Goal: Transaction & Acquisition: Subscribe to service/newsletter

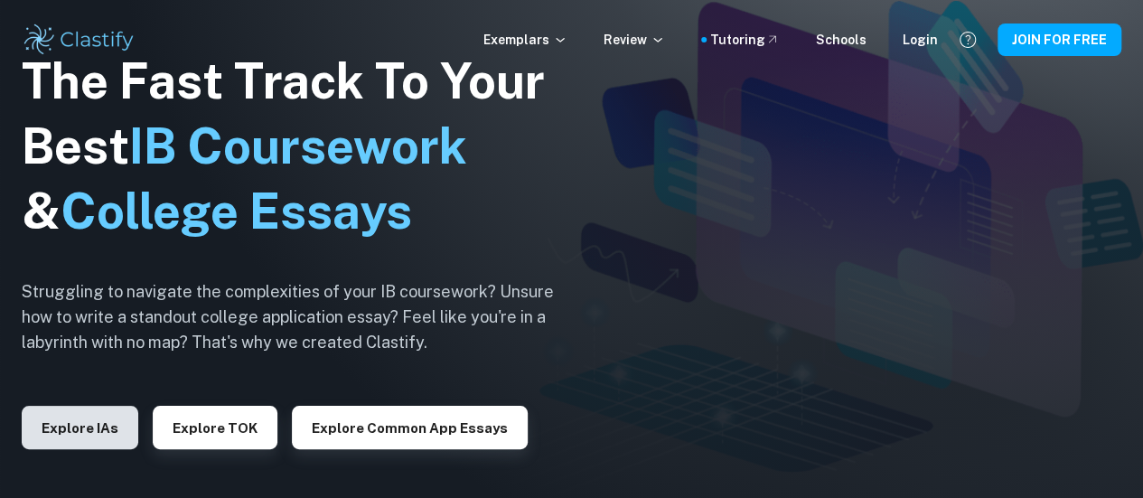
click at [65, 417] on div "The Fast Track To Your Best IB Coursework & College Essays Struggling to naviga…" at bounding box center [302, 249] width 560 height 618
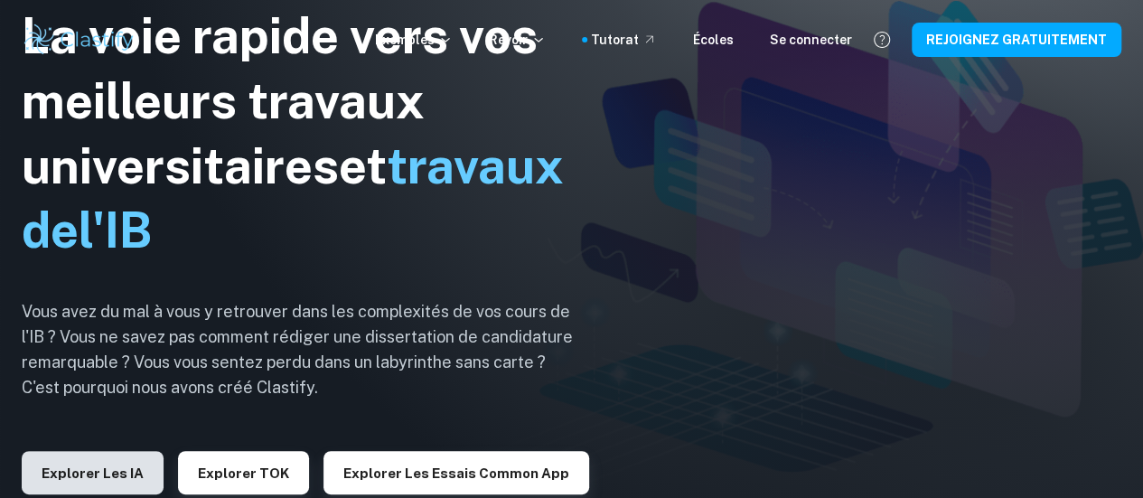
click at [85, 473] on font "Explorer les IA" at bounding box center [93, 472] width 102 height 15
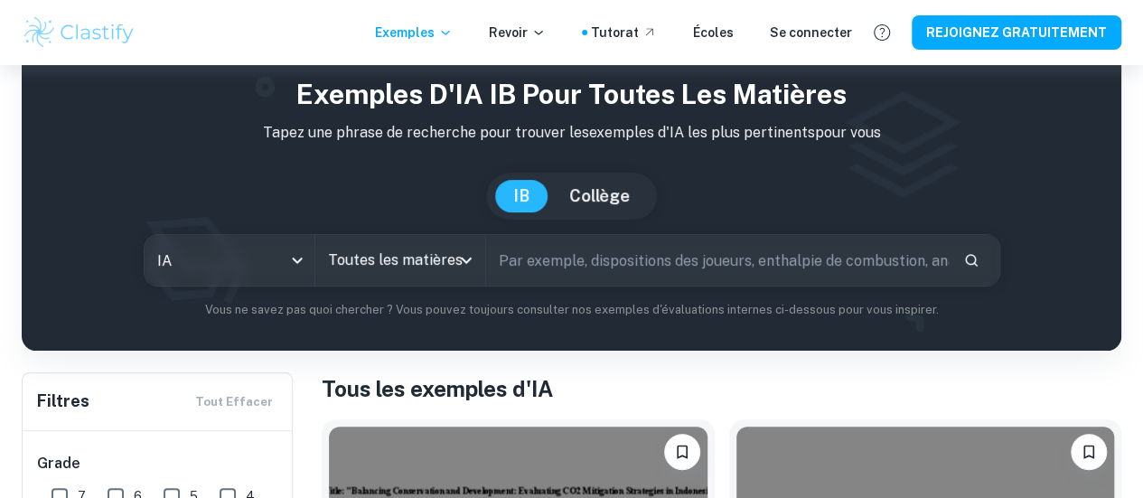
scroll to position [127, 0]
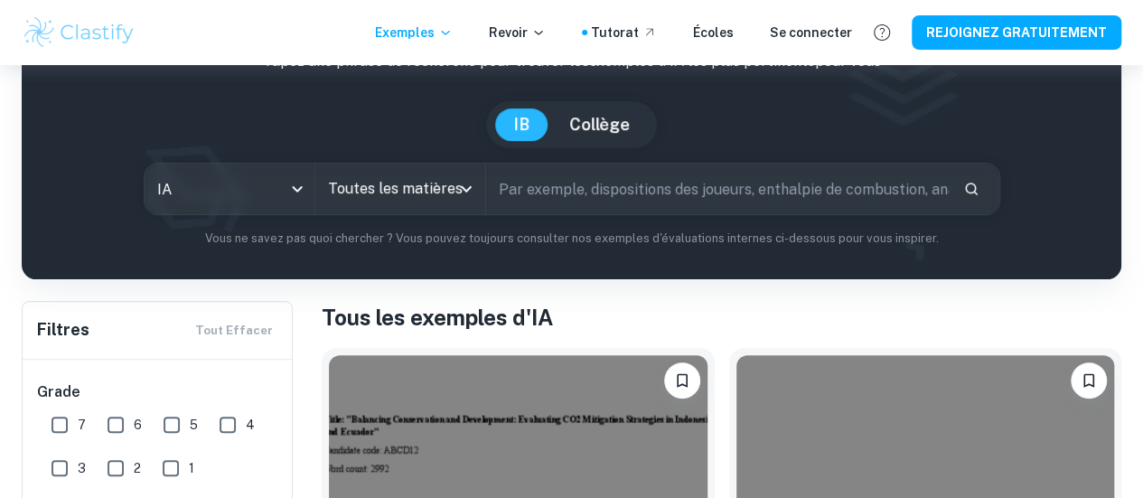
click at [636, 187] on input "text" at bounding box center [717, 189] width 463 height 51
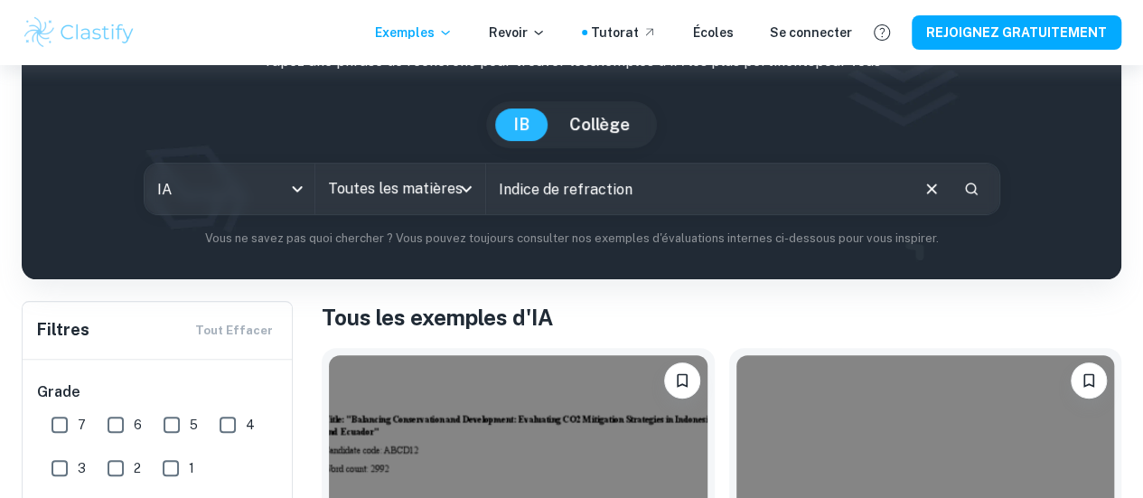
type input "Indice de refraction"
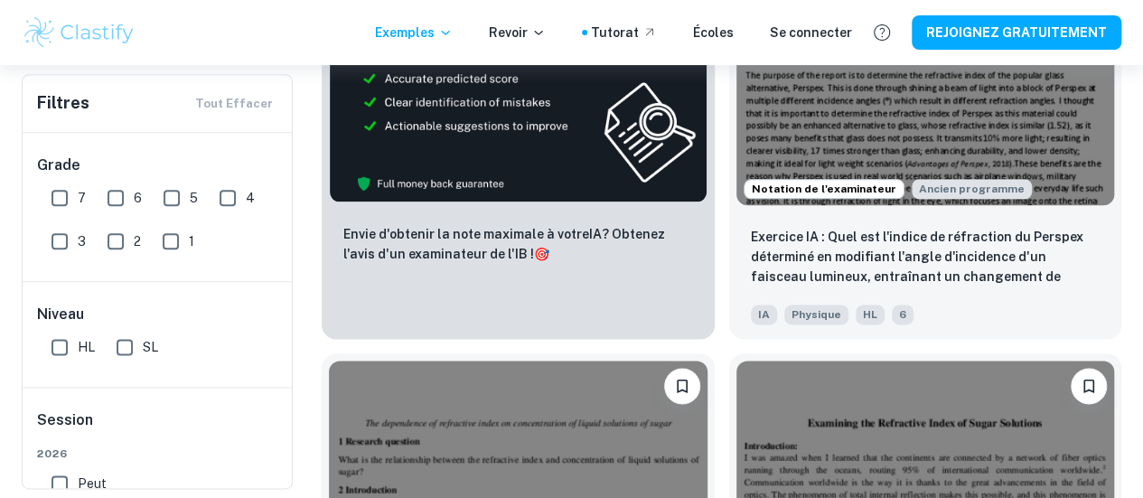
scroll to position [1011, 0]
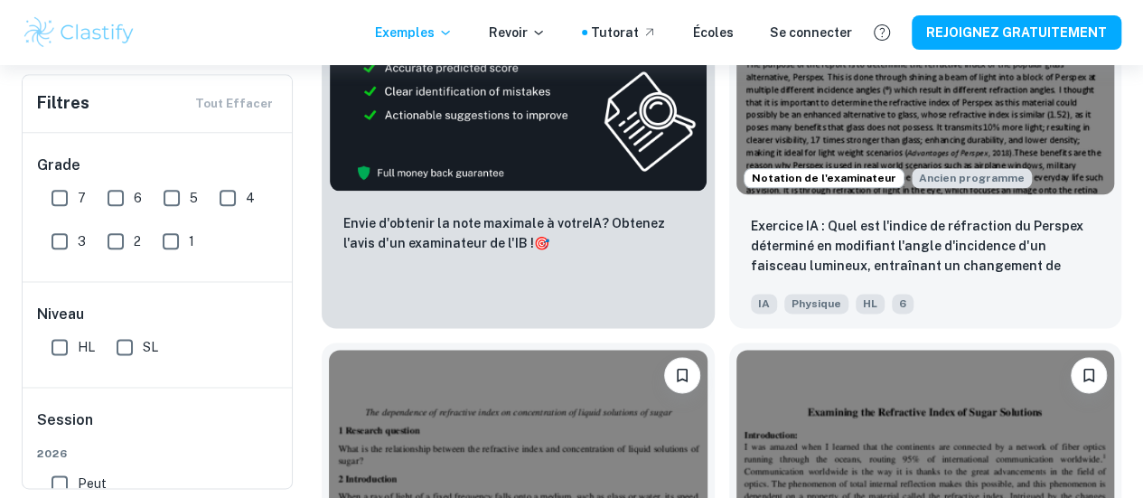
click at [61, 341] on input "HL" at bounding box center [60, 347] width 36 height 36
checkbox input "true"
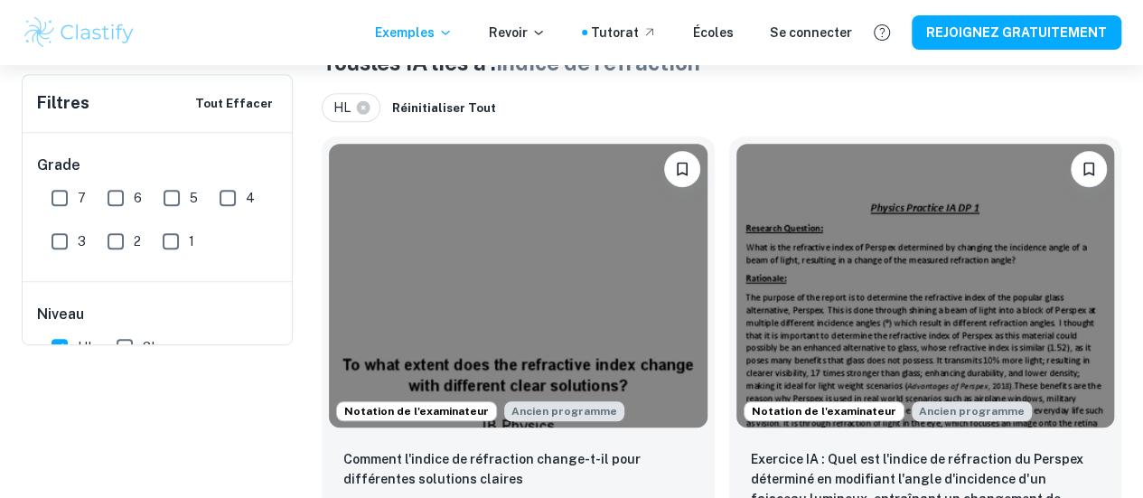
scroll to position [0, 0]
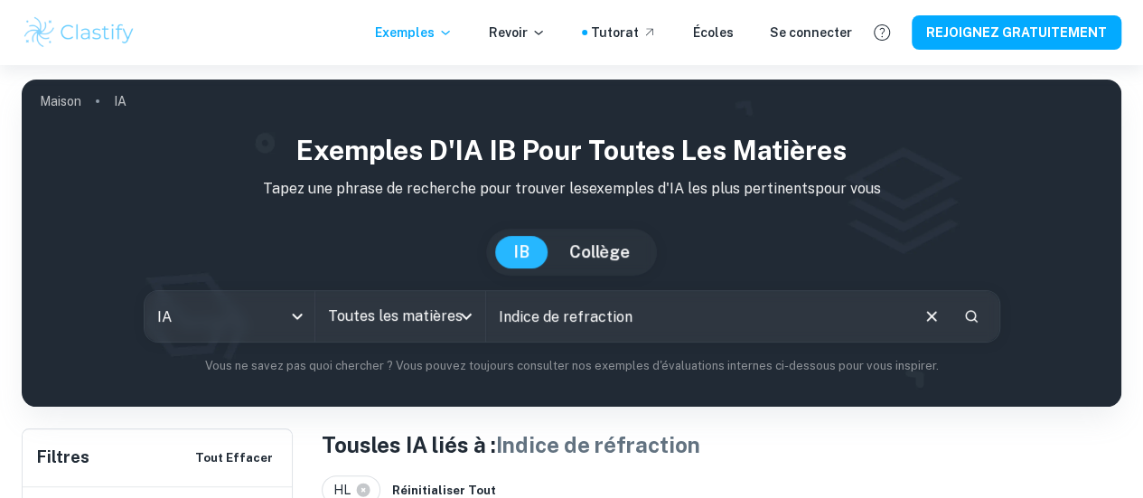
drag, startPoint x: 718, startPoint y: 335, endPoint x: 416, endPoint y: 338, distance: 302.8
click at [416, 339] on div "IA ia Toutes les matières All Subjects Indice de refraction ​" at bounding box center [572, 316] width 857 height 52
click at [70, 281] on div "Exemples d'IA IB pour toutes les matières Tapez une phrase de recherche pour tr…" at bounding box center [571, 252] width 1071 height 245
click at [475, 317] on icon "Ouvrir" at bounding box center [466, 316] width 22 height 22
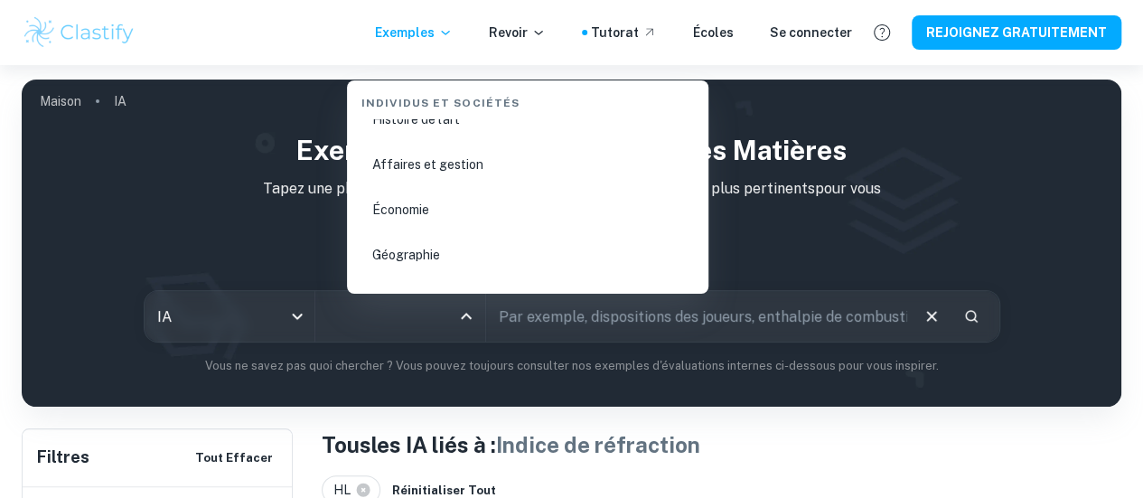
scroll to position [2214, 0]
click at [403, 216] on font "Économie" at bounding box center [400, 215] width 57 height 14
type input "Economics"
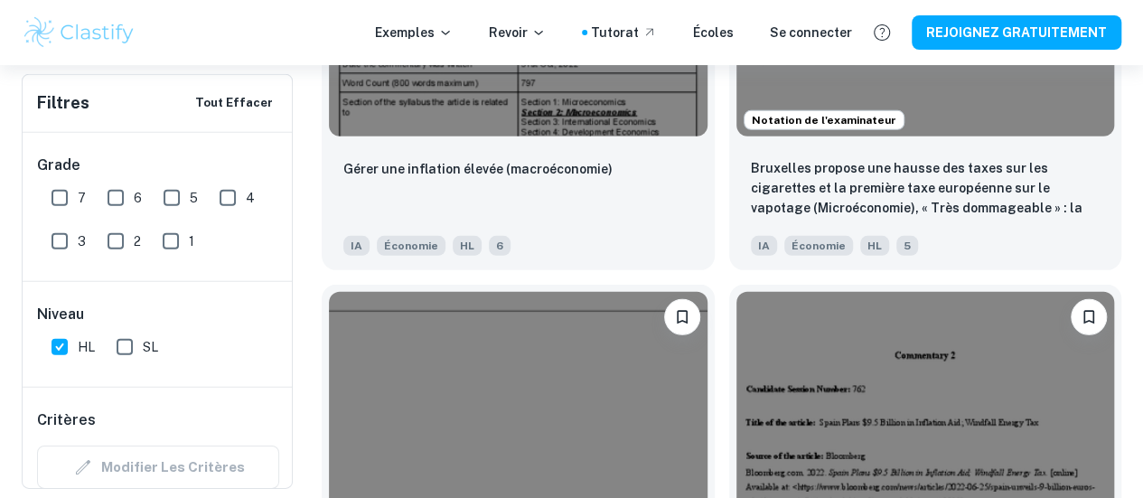
scroll to position [2691, 0]
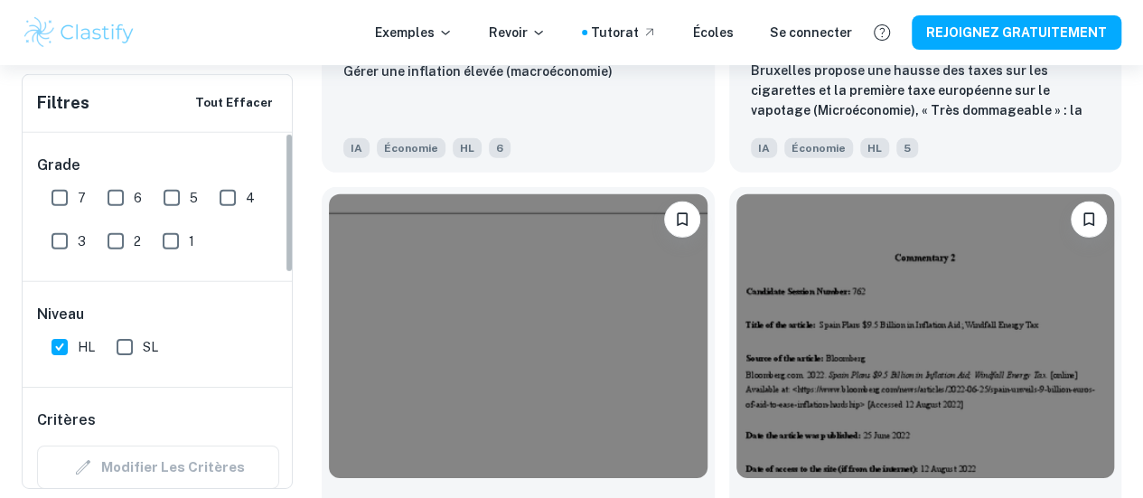
click at [69, 356] on input "HL" at bounding box center [60, 347] width 36 height 36
checkbox input "false"
click at [127, 341] on input "SL" at bounding box center [125, 347] width 36 height 36
checkbox input "true"
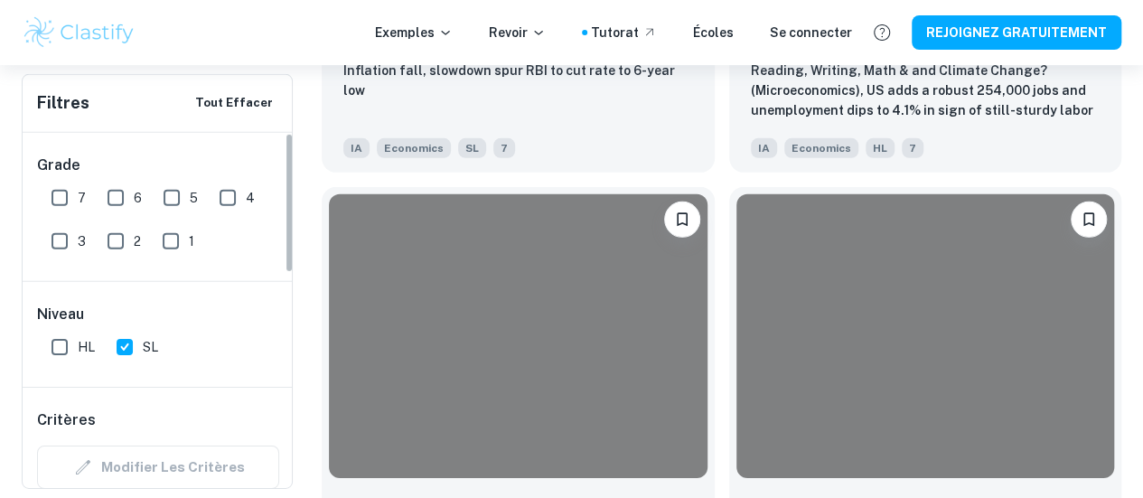
click at [61, 353] on input "HL" at bounding box center [60, 347] width 36 height 36
checkbox input "true"
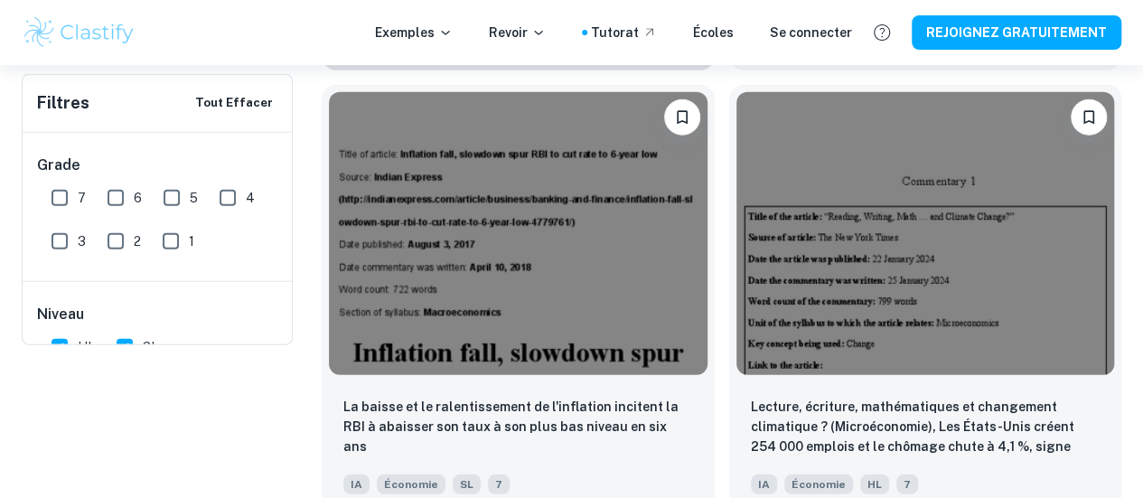
scroll to position [0, 0]
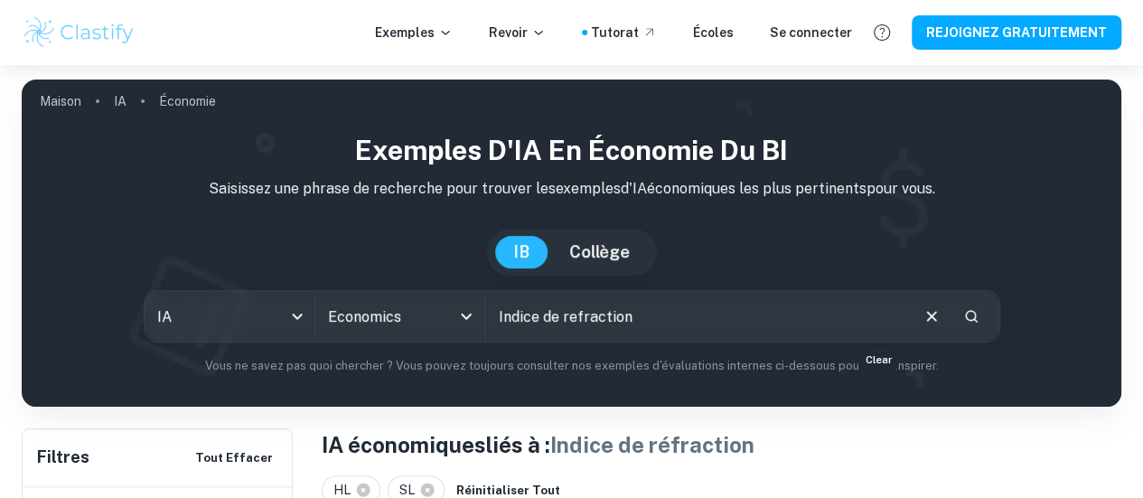
click at [915, 318] on button "Clair" at bounding box center [932, 316] width 34 height 34
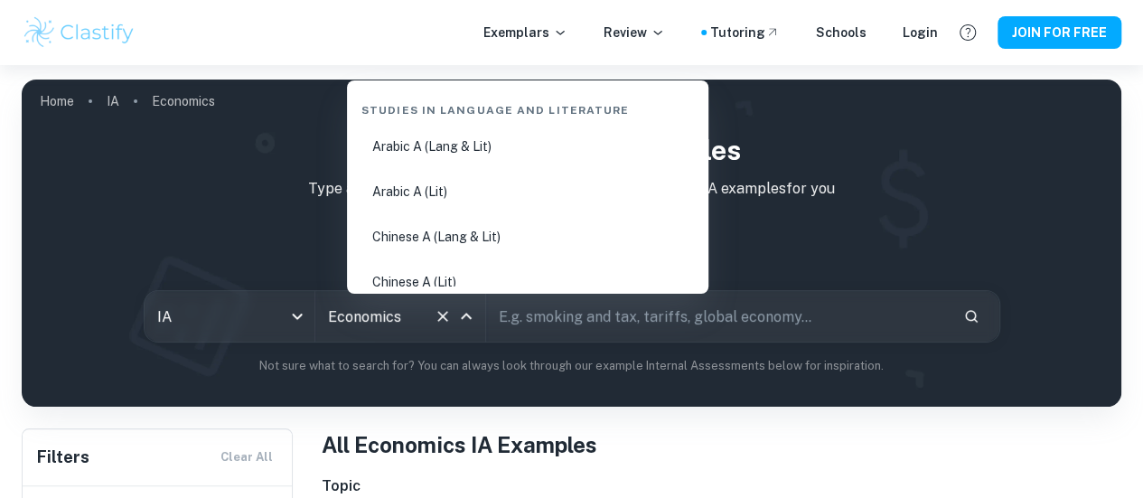
scroll to position [2163, 0]
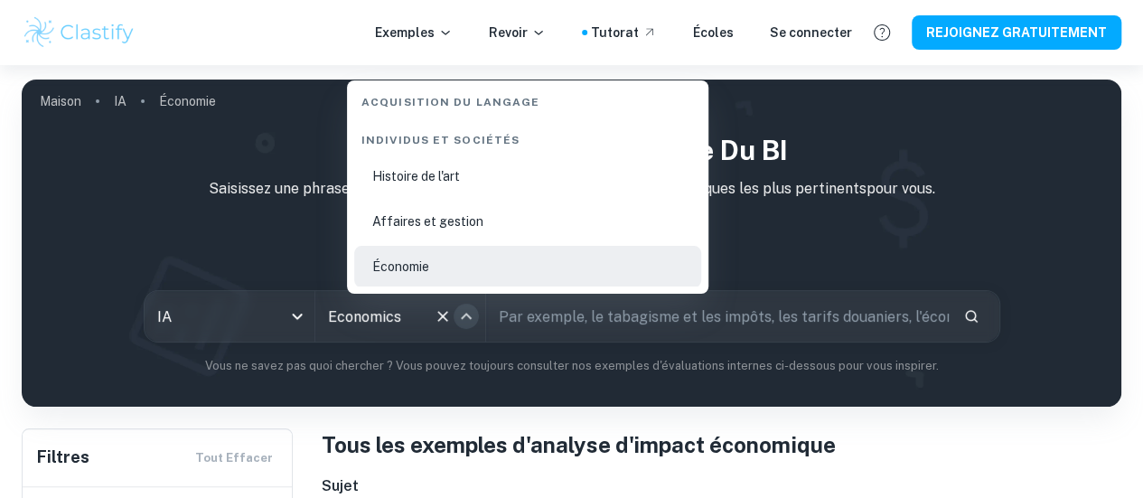
click at [477, 315] on icon "Fermer" at bounding box center [466, 316] width 22 height 22
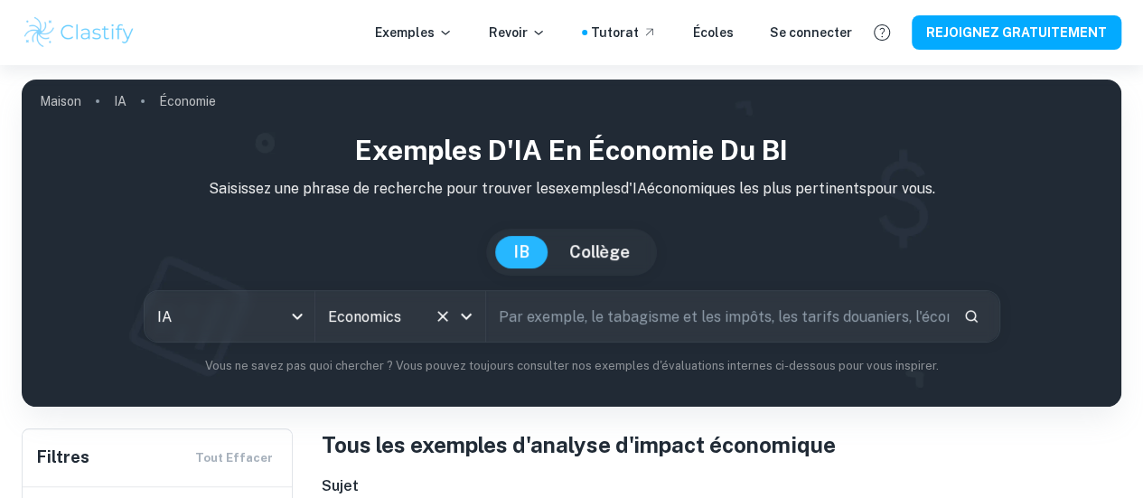
click at [546, 325] on input "text" at bounding box center [717, 316] width 463 height 51
type input "smok"
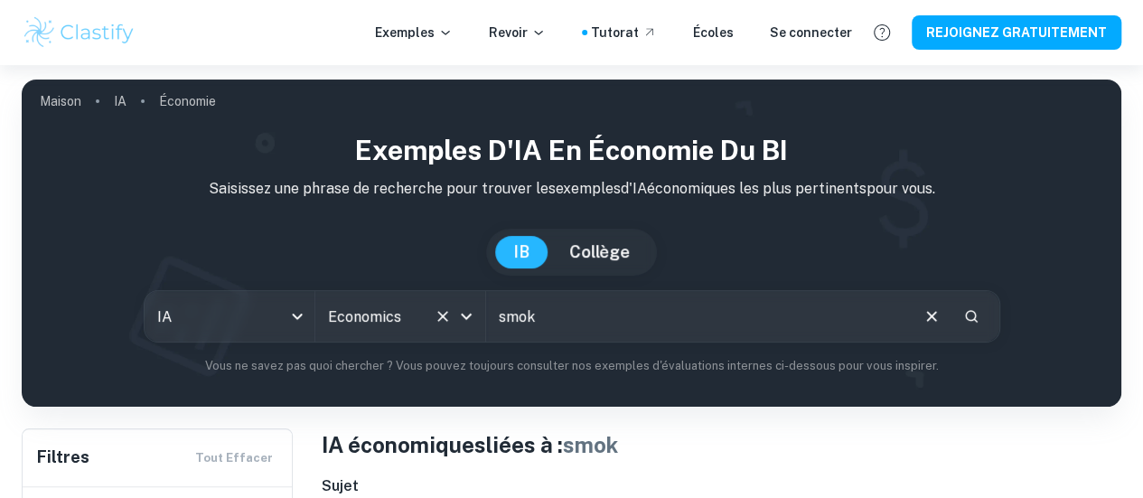
click at [448, 322] on icon "Clair" at bounding box center [442, 316] width 11 height 11
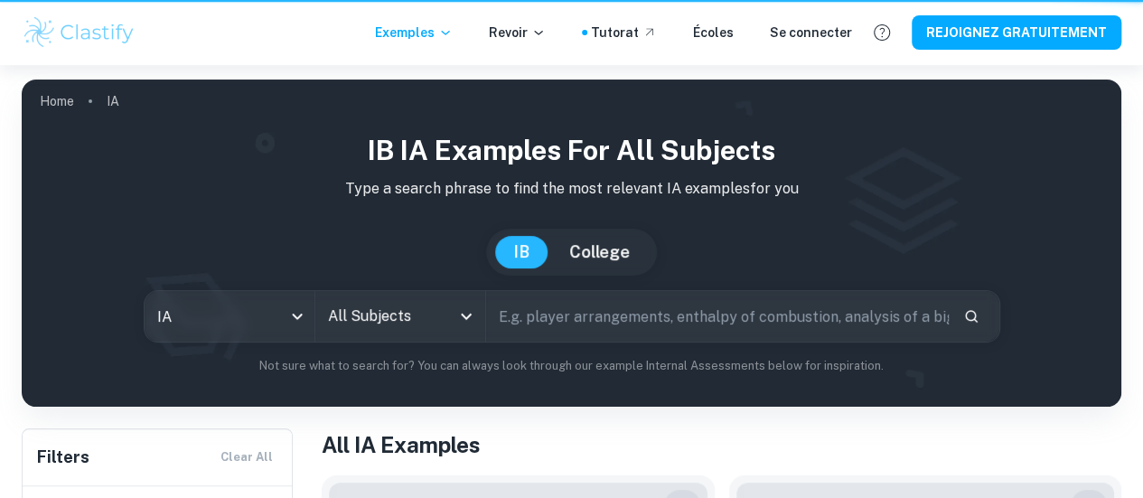
click at [477, 315] on icon "Open" at bounding box center [466, 316] width 22 height 22
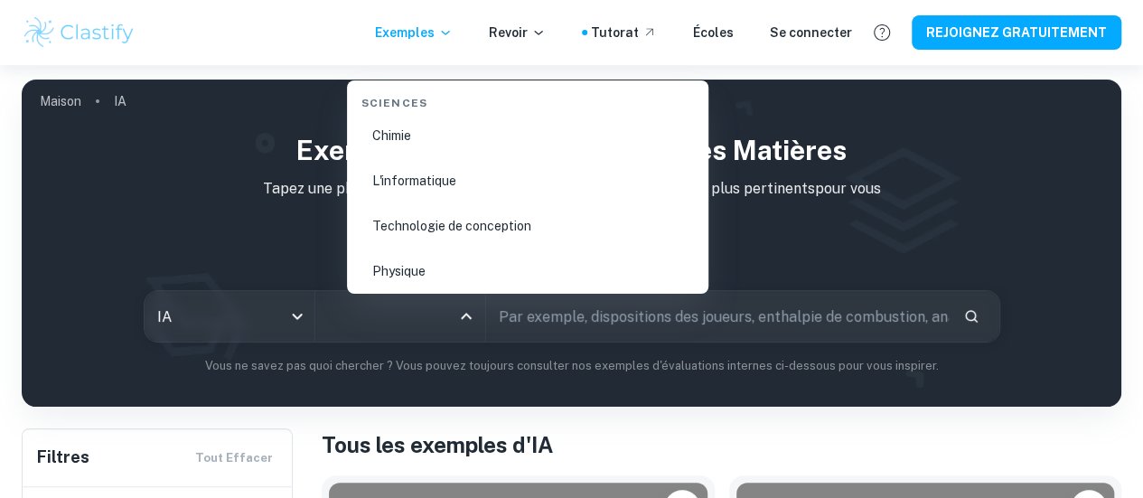
scroll to position [2906, 0]
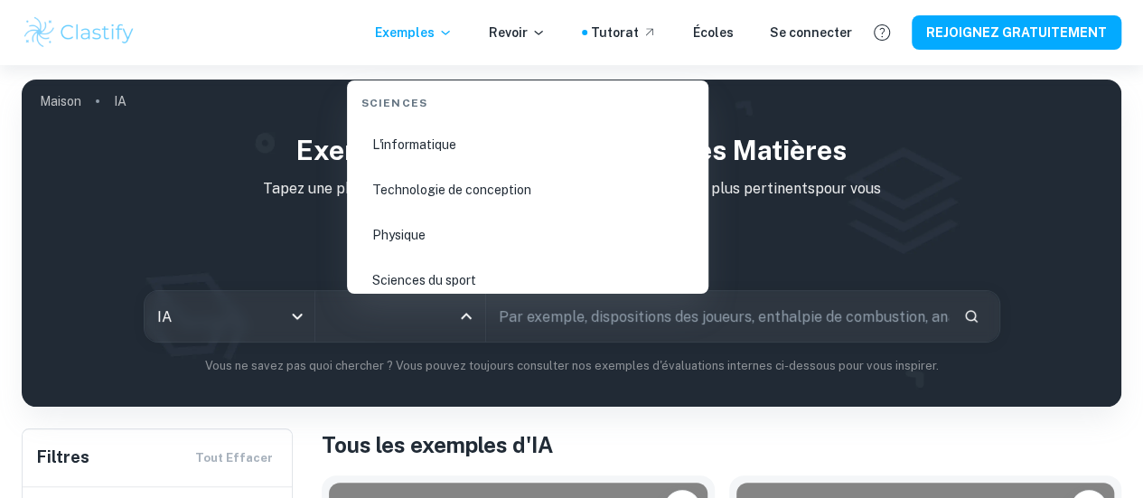
drag, startPoint x: 473, startPoint y: 142, endPoint x: 365, endPoint y: 135, distance: 107.8
drag, startPoint x: 365, startPoint y: 135, endPoint x: 298, endPoint y: 178, distance: 79.7
click at [298, 178] on div "Exemples d'IA IB pour toutes les matières Tapez une phrase de recherche pour tr…" at bounding box center [571, 252] width 1071 height 245
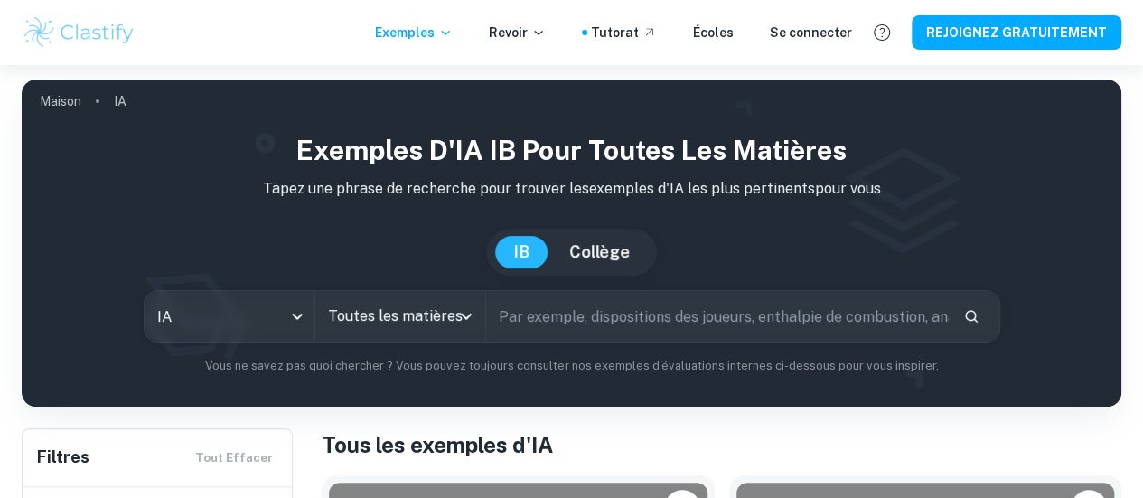
click at [502, 319] on input "text" at bounding box center [717, 316] width 463 height 51
click at [472, 317] on icon "Open" at bounding box center [466, 317] width 11 height 6
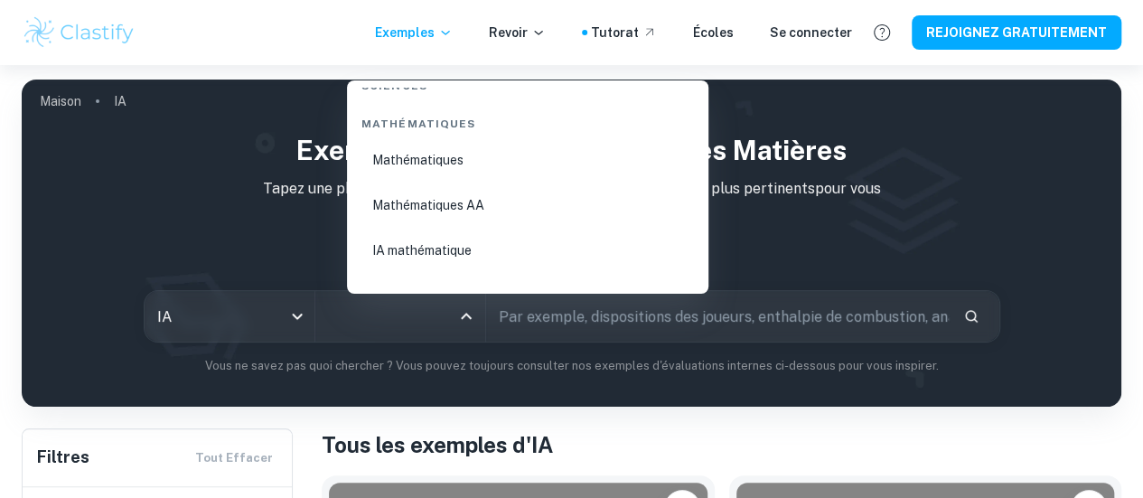
scroll to position [3101, 0]
click at [476, 216] on font "Mathématiques AA" at bounding box center [428, 209] width 112 height 14
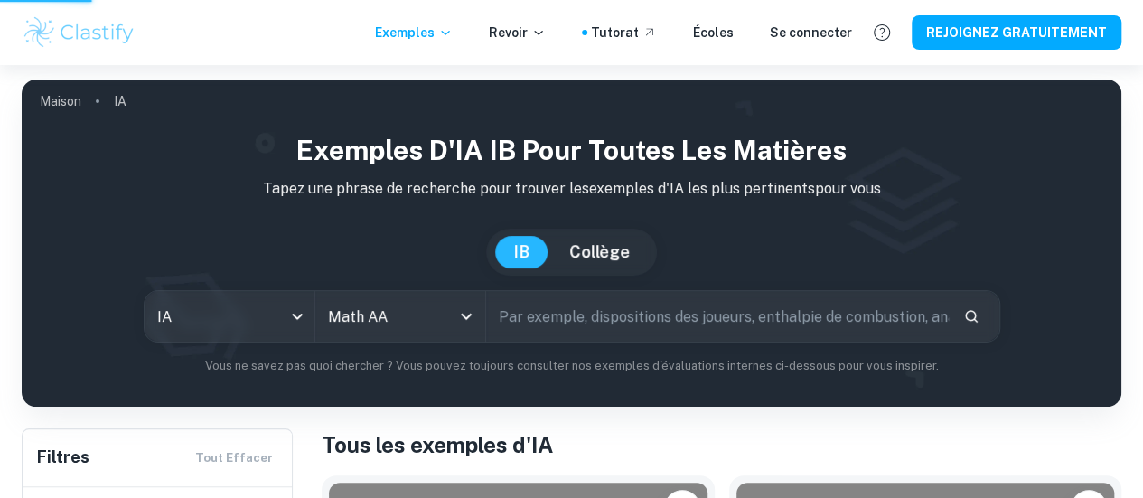
type input "Math AA"
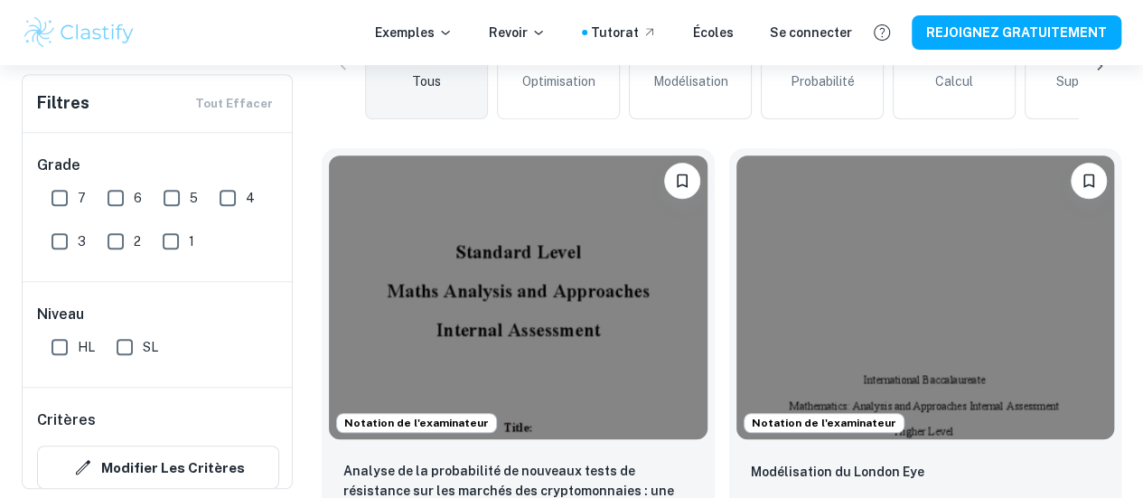
scroll to position [555, 0]
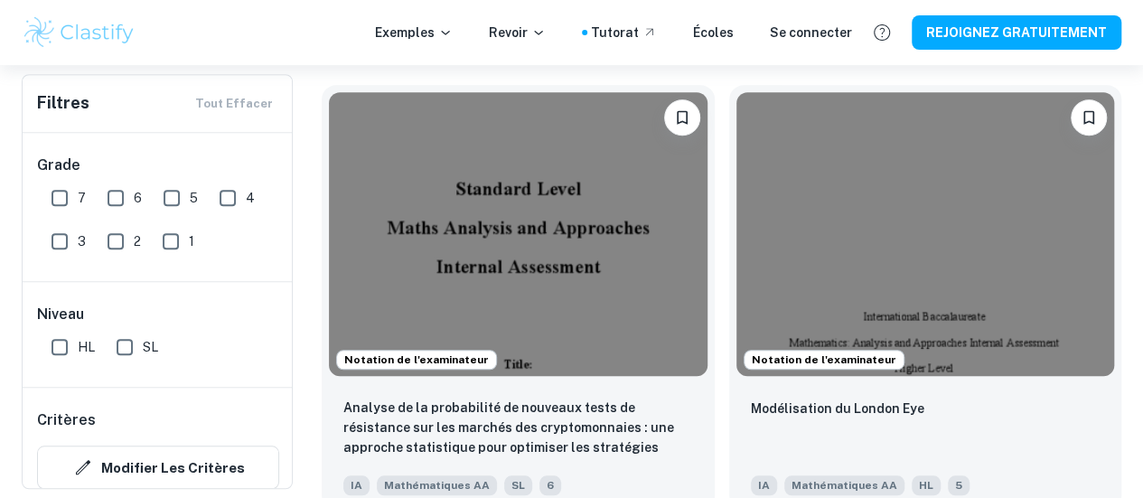
click at [65, 353] on input "HL" at bounding box center [60, 347] width 36 height 36
checkbox input "true"
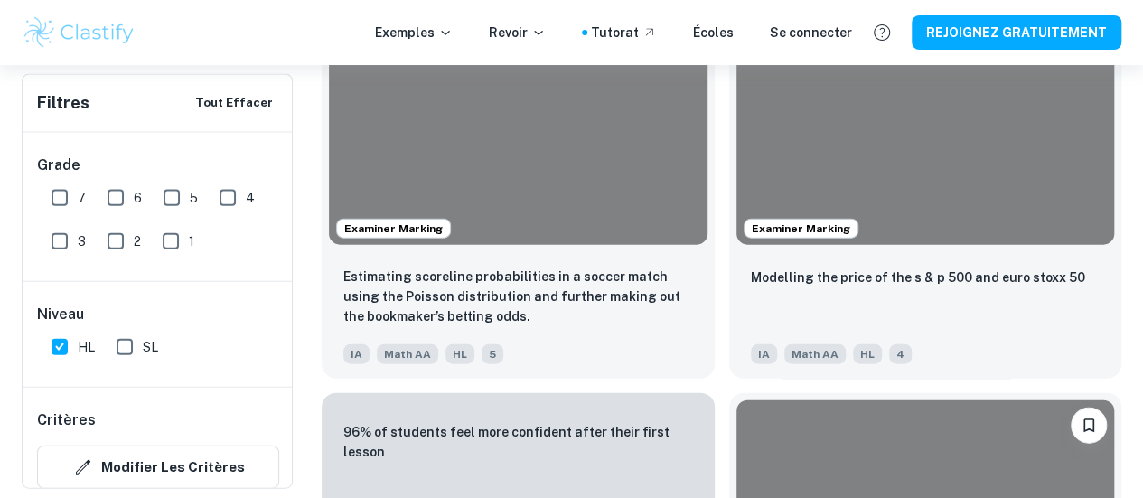
scroll to position [15656, 0]
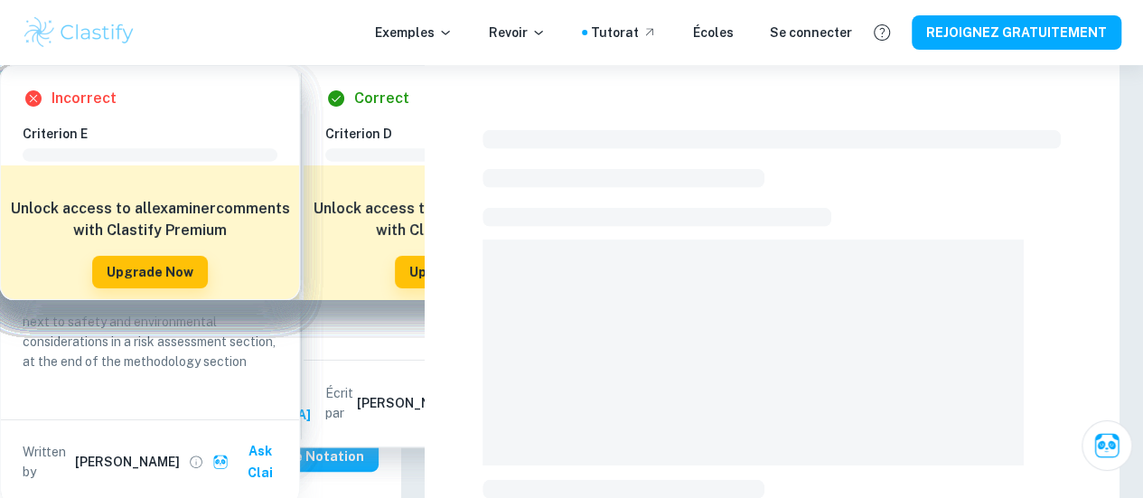
checkbox input "true"
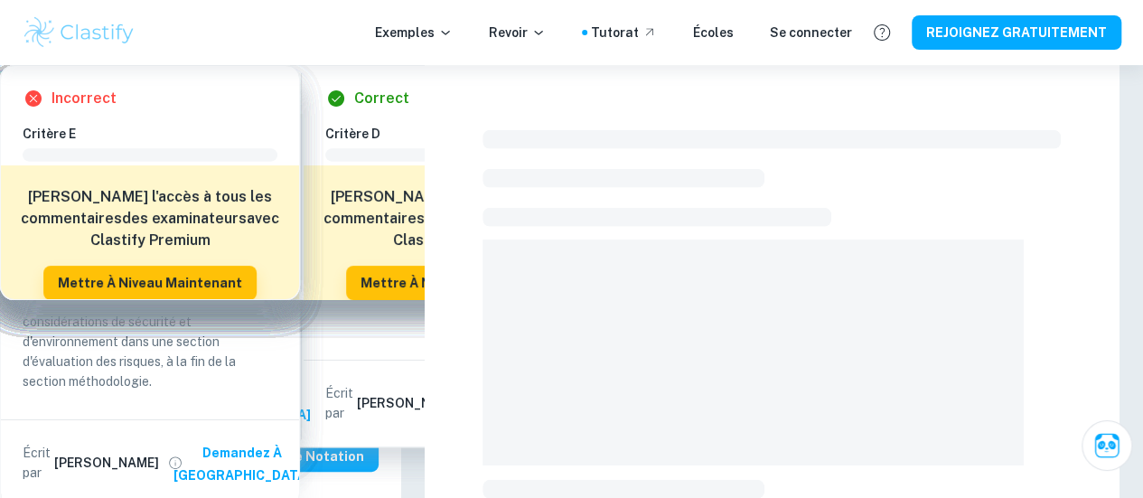
drag, startPoint x: 458, startPoint y: 151, endPoint x: 469, endPoint y: 178, distance: 29.2
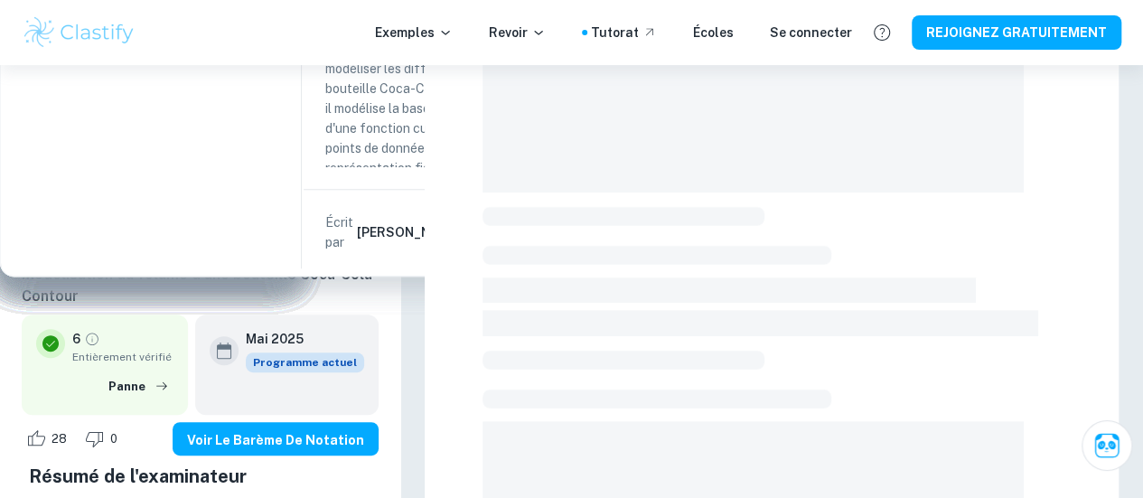
scroll to position [242, 0]
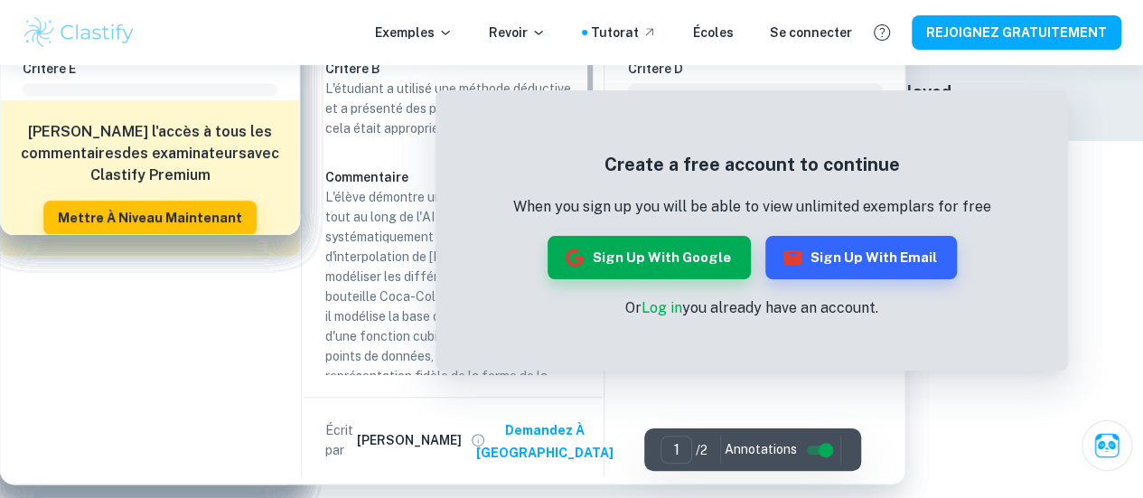
drag, startPoint x: 455, startPoint y: 184, endPoint x: 441, endPoint y: 181, distance: 14.0
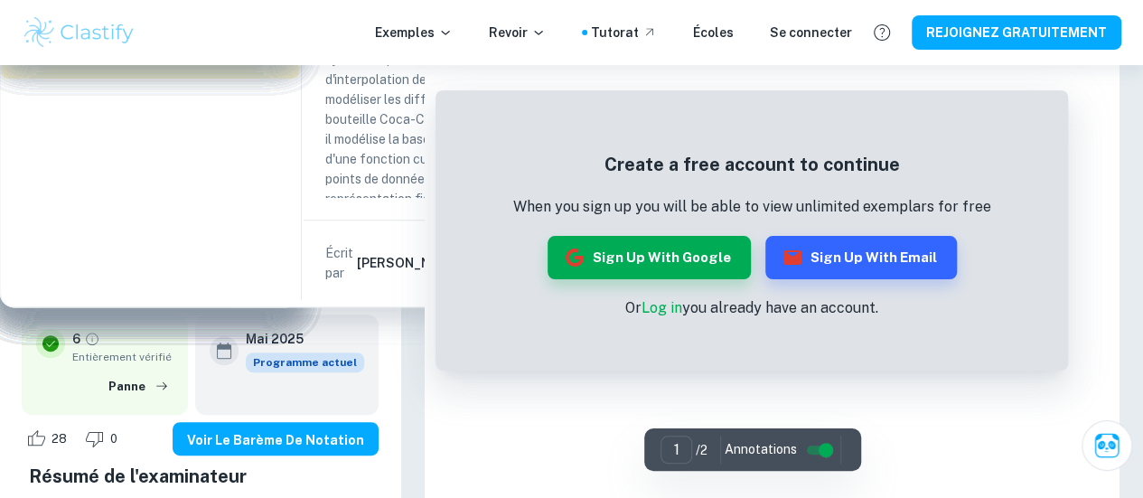
scroll to position [0, 0]
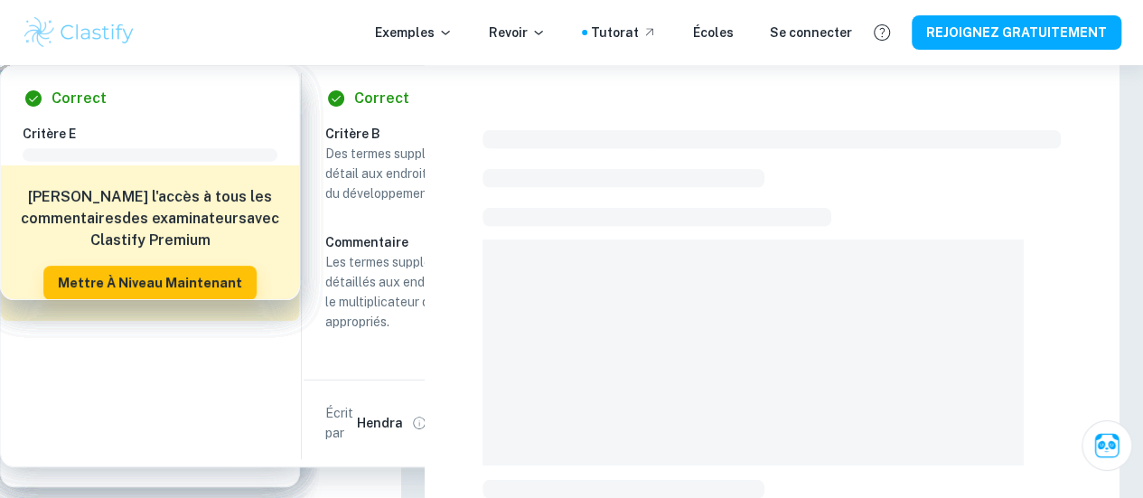
checkbox input "true"
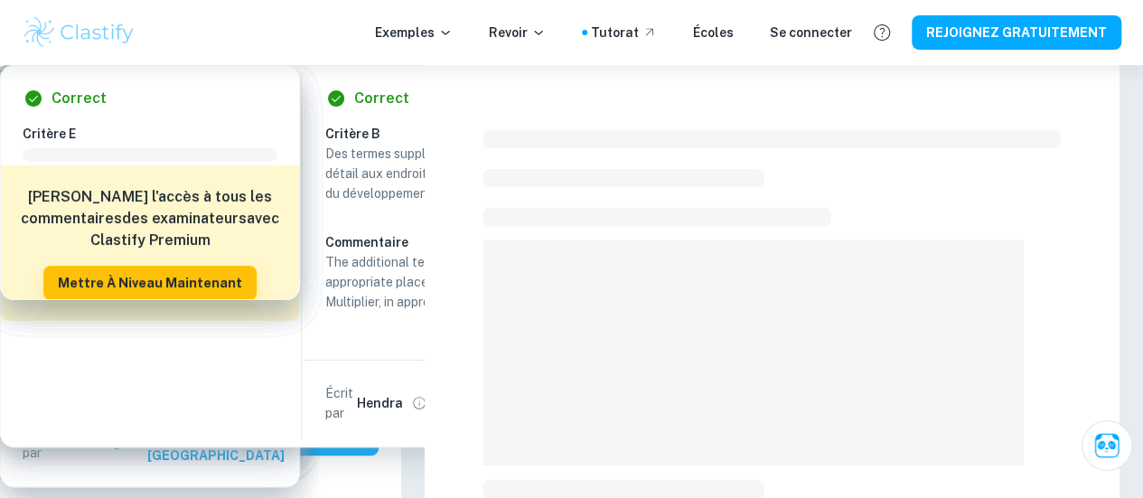
scroll to position [178, 0]
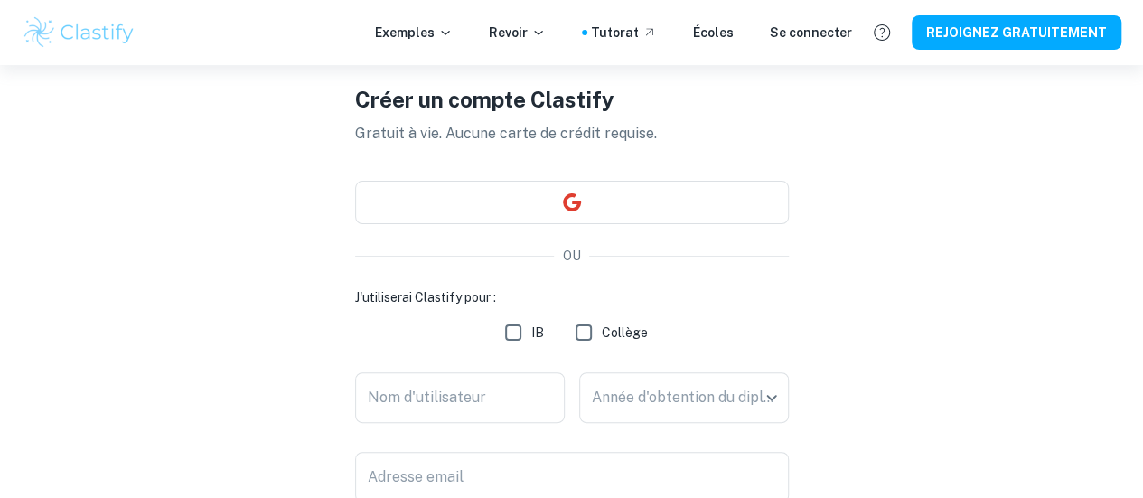
scroll to position [66, 0]
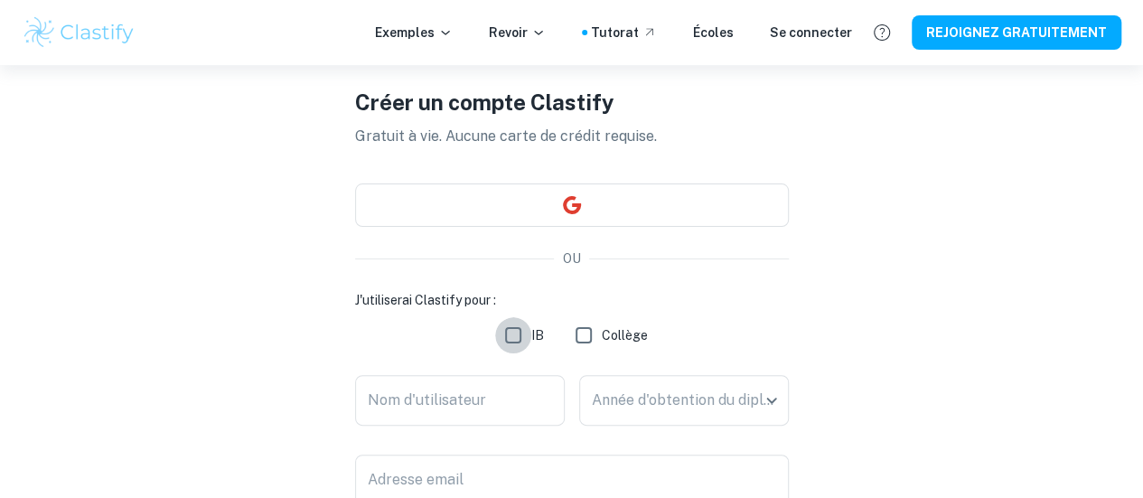
click at [525, 337] on input "IB" at bounding box center [513, 335] width 36 height 36
checkbox input "true"
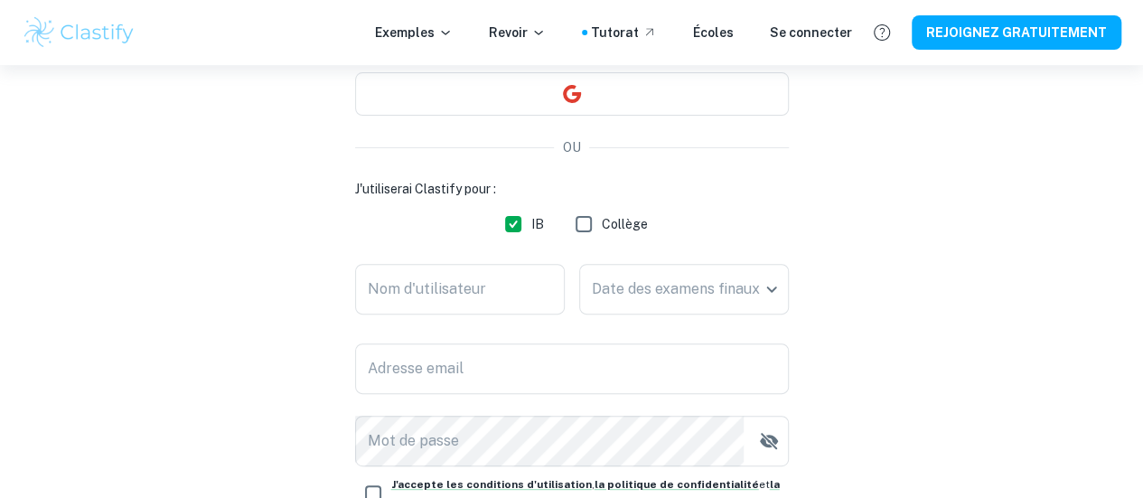
scroll to position [165, 0]
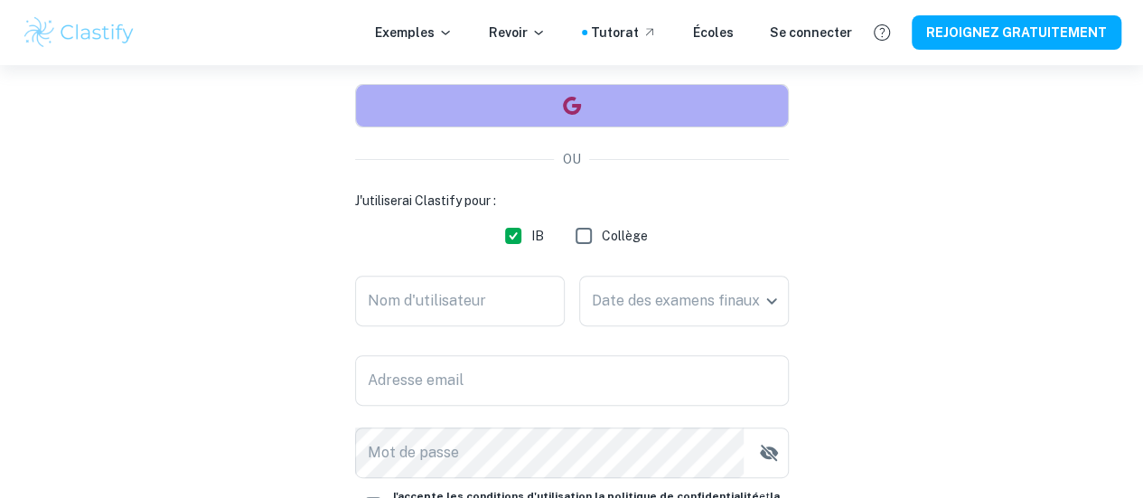
click at [646, 108] on button "button" at bounding box center [572, 105] width 434 height 43
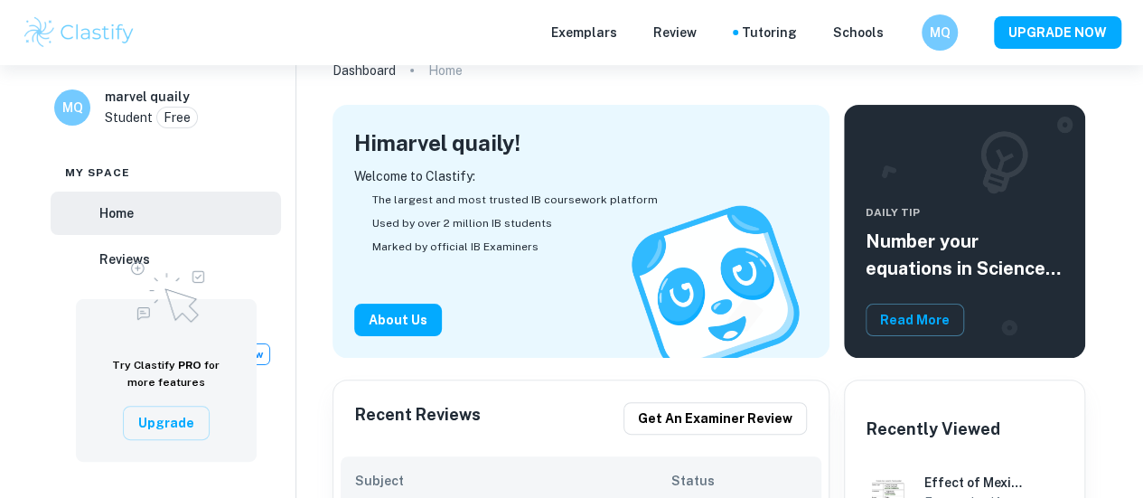
scroll to position [61, 0]
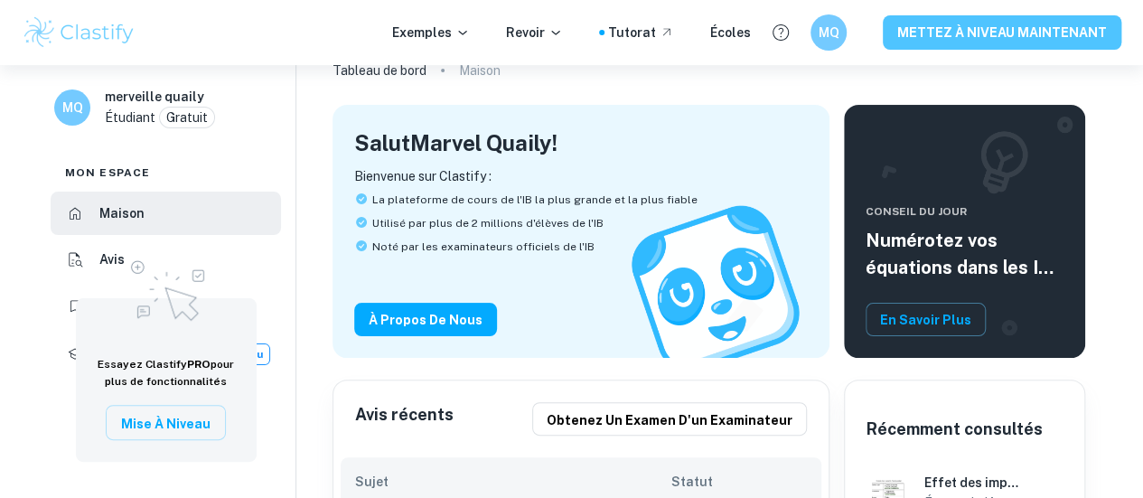
click at [1076, 39] on font "METTEZ À NIVEAU MAINTENANT" at bounding box center [1002, 33] width 210 height 14
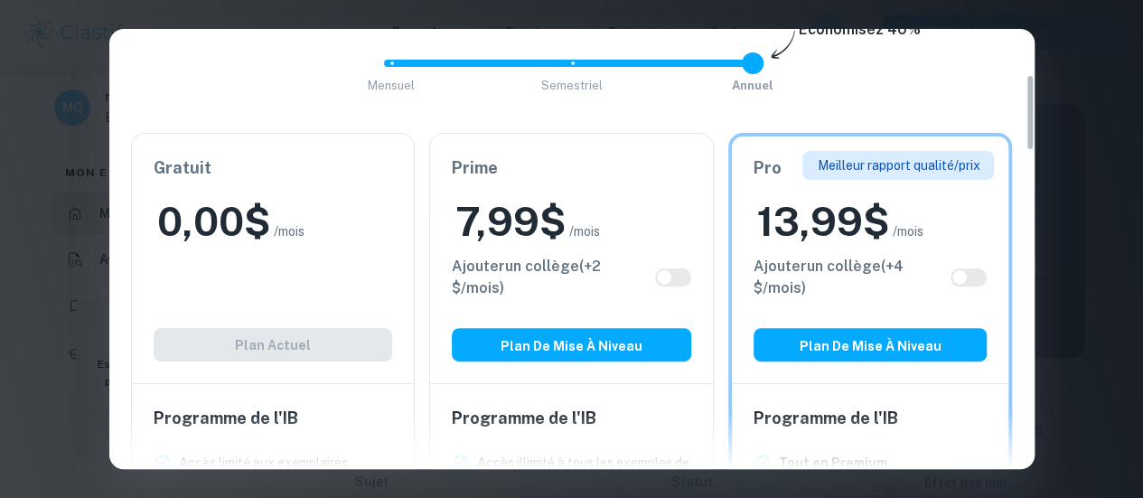
scroll to position [261, 0]
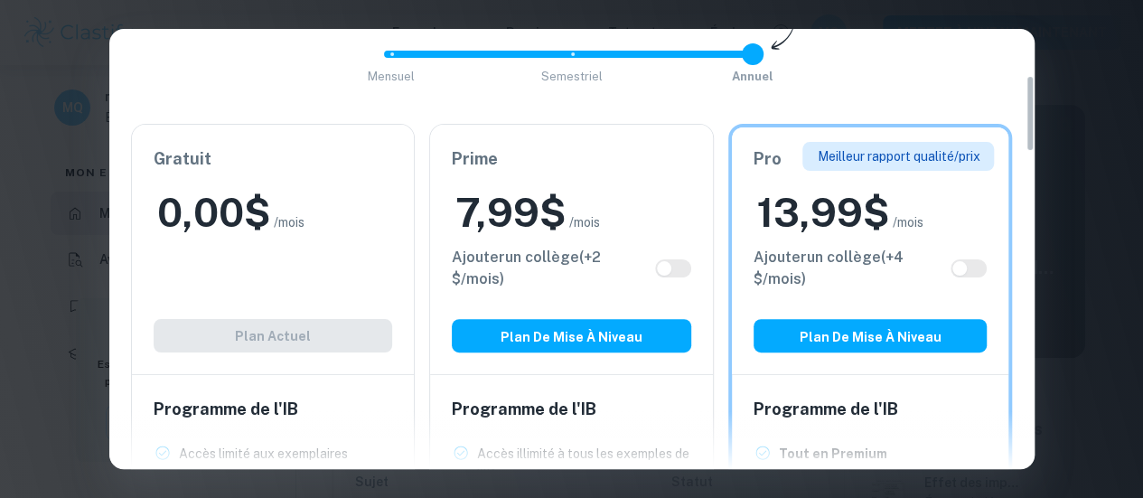
drag, startPoint x: 467, startPoint y: 212, endPoint x: 549, endPoint y: 222, distance: 82.8
click at [540, 223] on font "7,99" at bounding box center [497, 212] width 84 height 47
click at [490, 217] on font "7,99" at bounding box center [497, 212] width 84 height 47
drag, startPoint x: 450, startPoint y: 211, endPoint x: 582, endPoint y: 202, distance: 132.3
click at [582, 202] on div "Prime 7,99 $ /mois Ajouter un collège (+ 2 $ /mois) Plan de mise à niveau" at bounding box center [571, 249] width 283 height 249
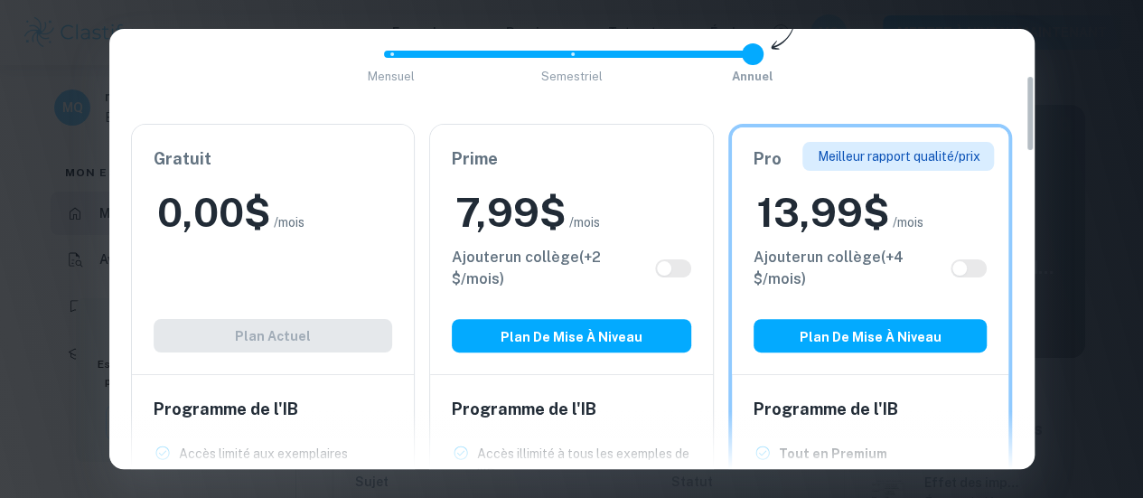
click at [775, 203] on font "13,99" at bounding box center [810, 212] width 106 height 47
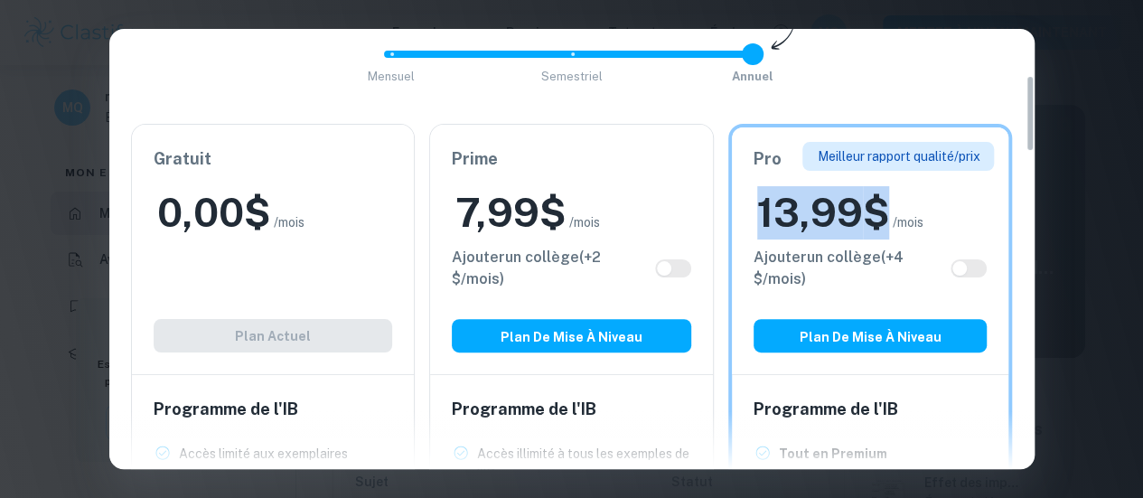
drag, startPoint x: 774, startPoint y: 216, endPoint x: 918, endPoint y: 211, distance: 144.7
click at [918, 211] on div "13,99 $ /mois" at bounding box center [871, 212] width 234 height 53
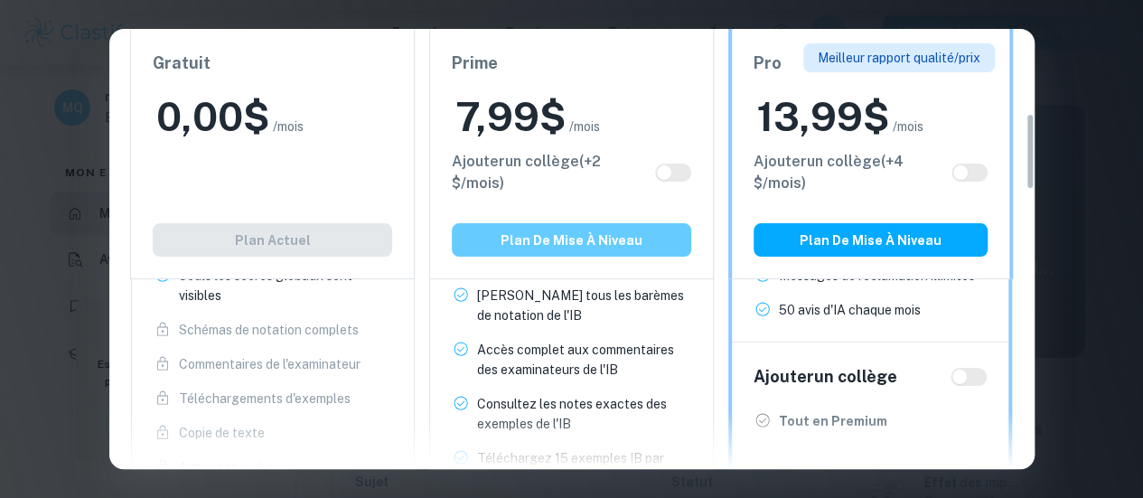
scroll to position [497, 0]
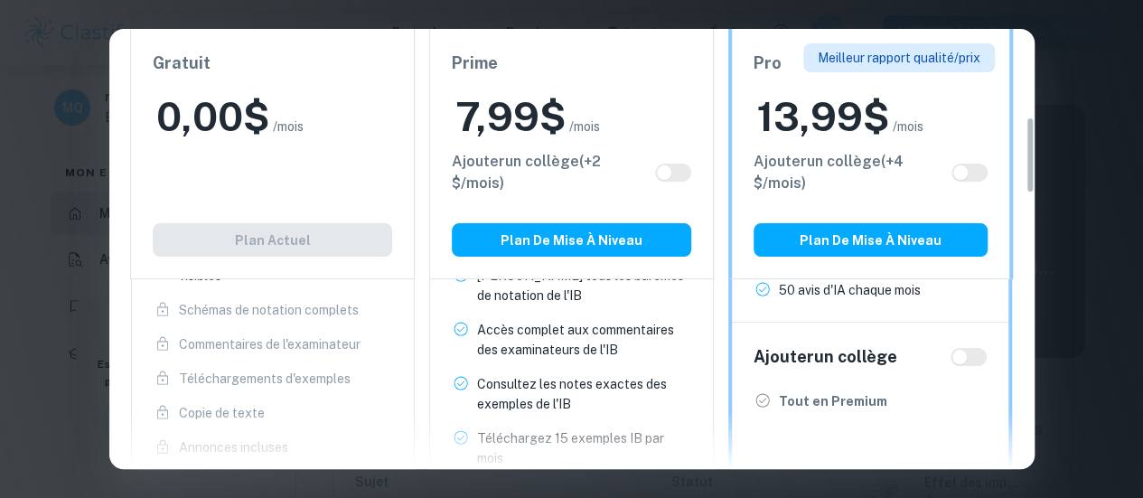
click at [962, 359] on input "checkbox" at bounding box center [959, 357] width 43 height 14
checkbox input "true"
click at [974, 362] on span at bounding box center [969, 357] width 36 height 18
click at [962, 353] on input "checkbox" at bounding box center [977, 357] width 43 height 14
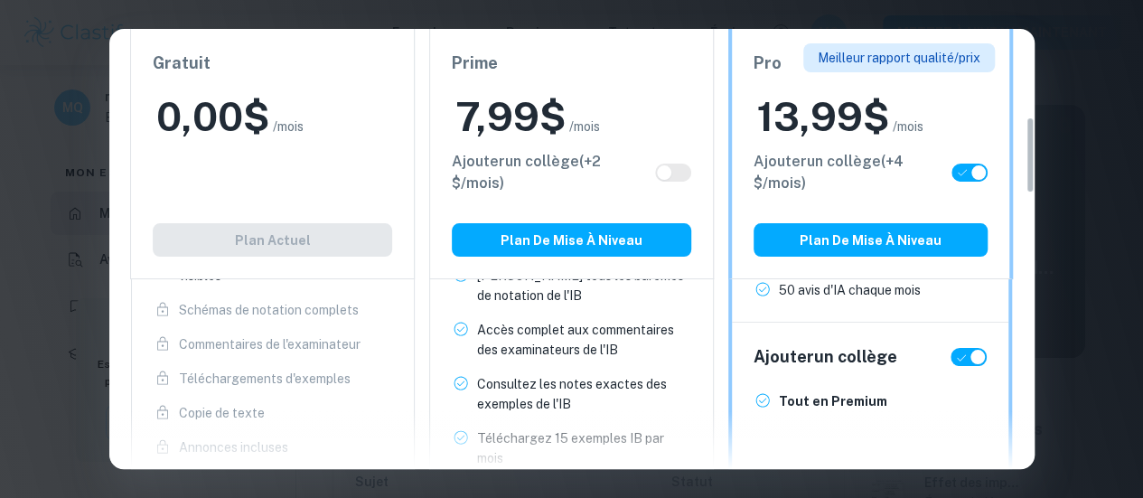
checkbox input "false"
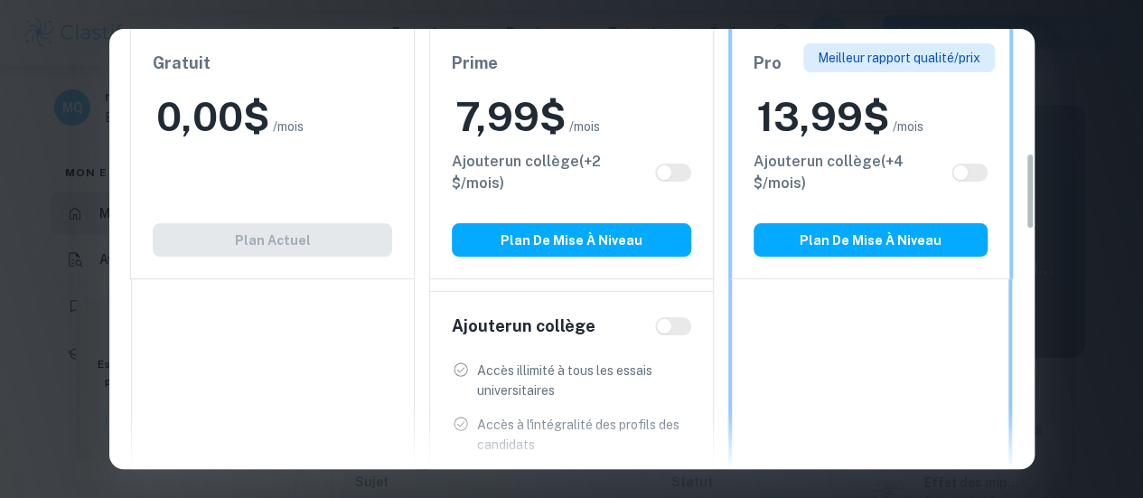
scroll to position [701, 0]
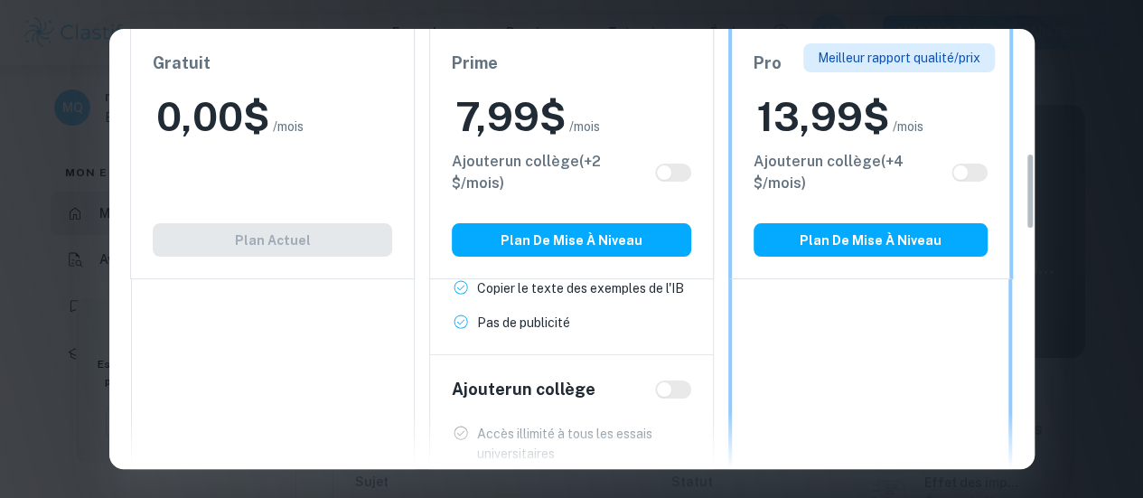
click at [894, 234] on font "Plan de mise à niveau" at bounding box center [871, 240] width 142 height 23
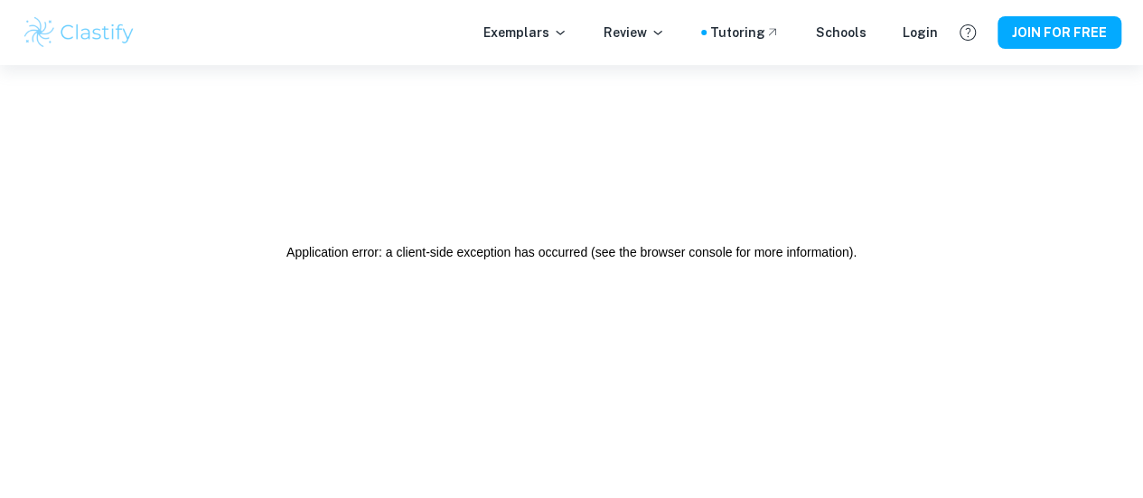
scroll to position [0, 0]
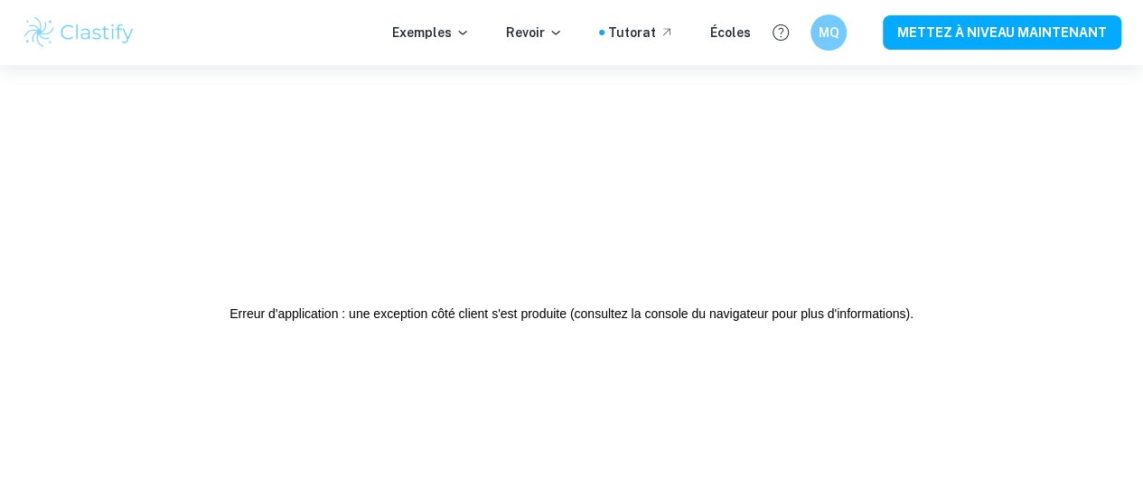
click at [642, 230] on div "Erreur d'application : une exception côté client s'est produite (consultez la c…" at bounding box center [571, 314] width 1143 height 498
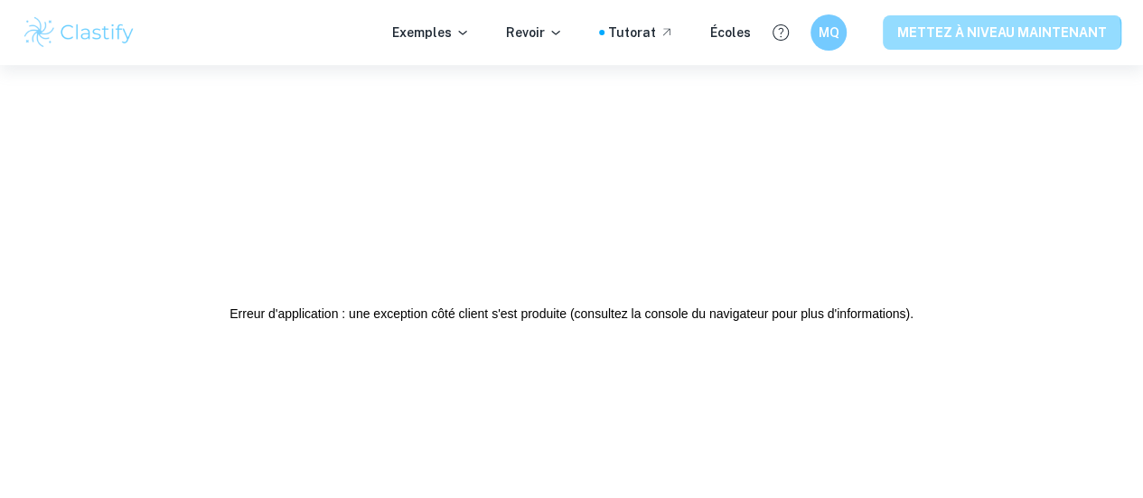
click at [1003, 33] on font "METTEZ À NIVEAU MAINTENANT" at bounding box center [1002, 33] width 210 height 14
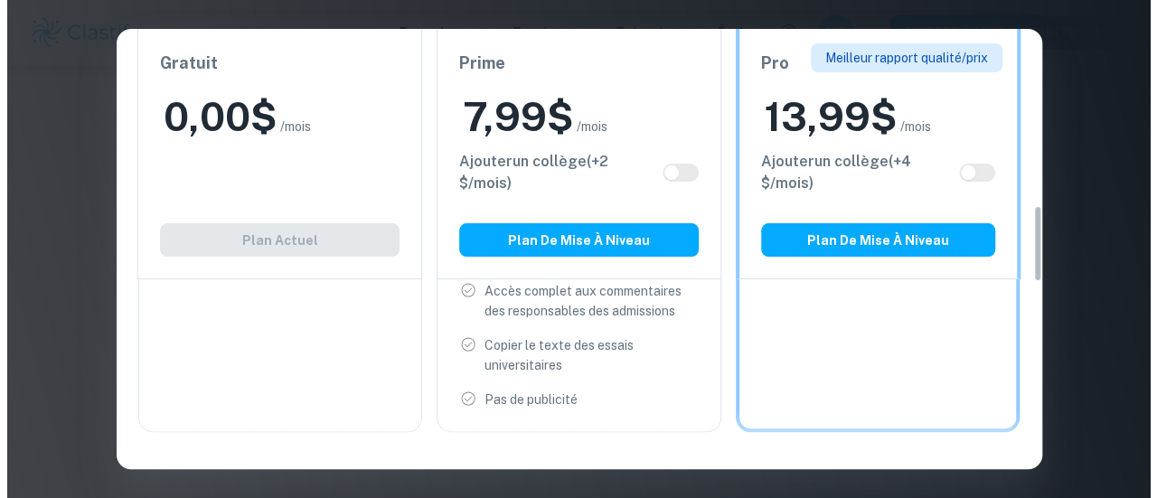
scroll to position [996, 0]
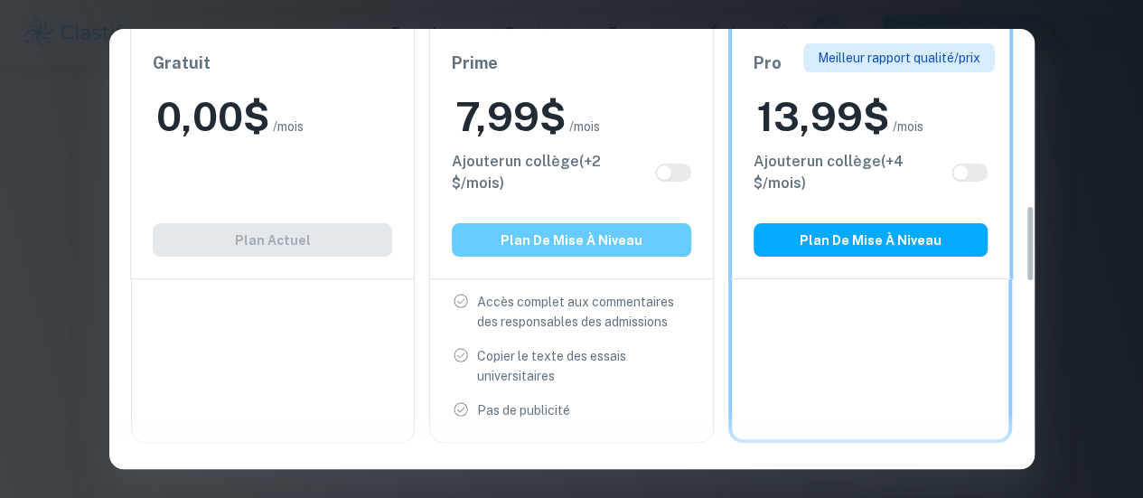
drag, startPoint x: 572, startPoint y: 245, endPoint x: 501, endPoint y: 252, distance: 71.8
click at [501, 252] on button "Plan de mise à niveau" at bounding box center [571, 239] width 239 height 33
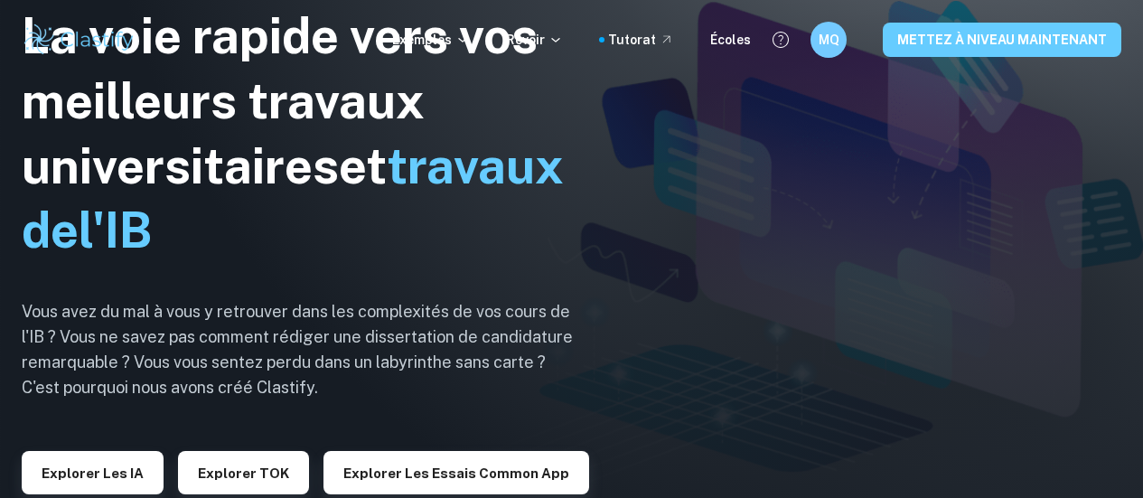
drag, startPoint x: 0, startPoint y: 0, endPoint x: 1065, endPoint y: 35, distance: 1065.1
click at [1065, 35] on font "METTEZ À NIVEAU MAINTENANT" at bounding box center [1002, 40] width 210 height 14
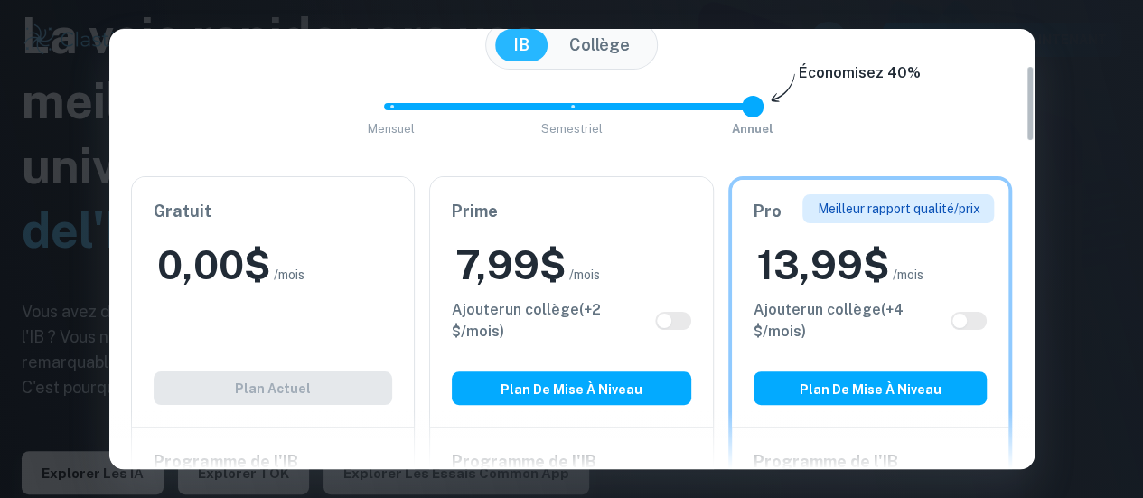
scroll to position [192, 0]
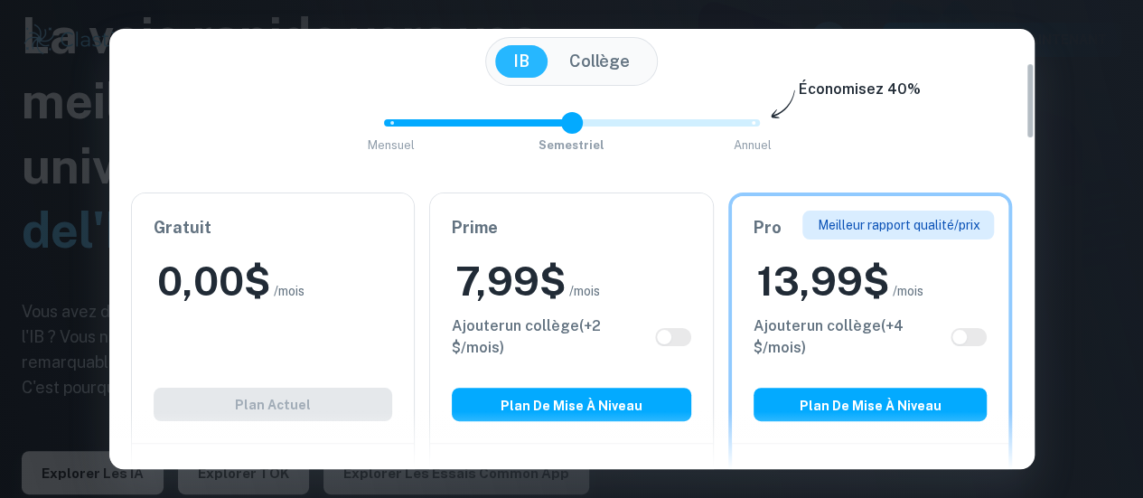
click at [577, 117] on span "Mensuel [PERSON_NAME]" at bounding box center [571, 123] width 361 height 31
type input "0"
drag, startPoint x: 557, startPoint y: 123, endPoint x: 338, endPoint y: 124, distance: 218.7
click at [338, 124] on div "Mensuel [PERSON_NAME] Économisez 40%" at bounding box center [572, 132] width 882 height 49
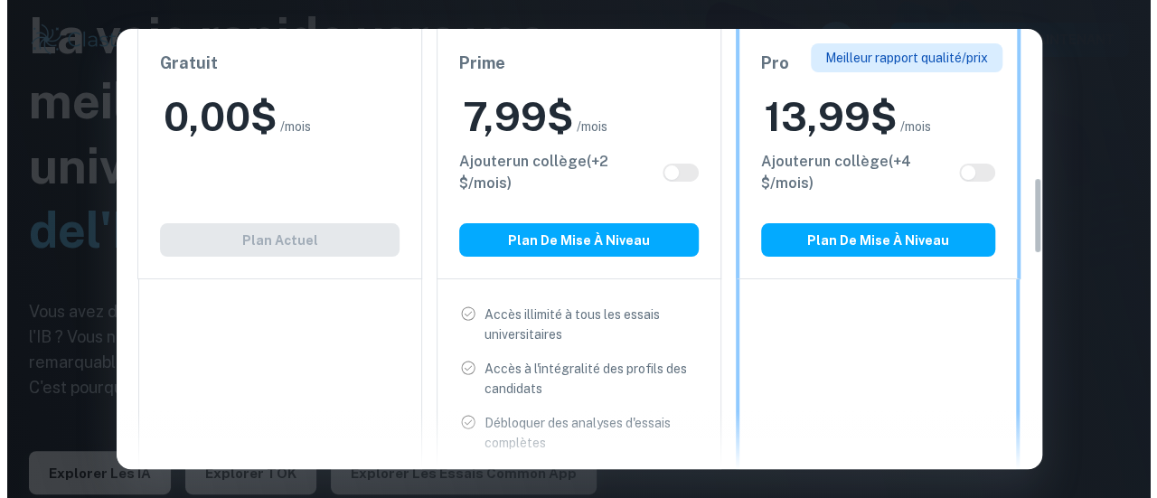
scroll to position [842, 0]
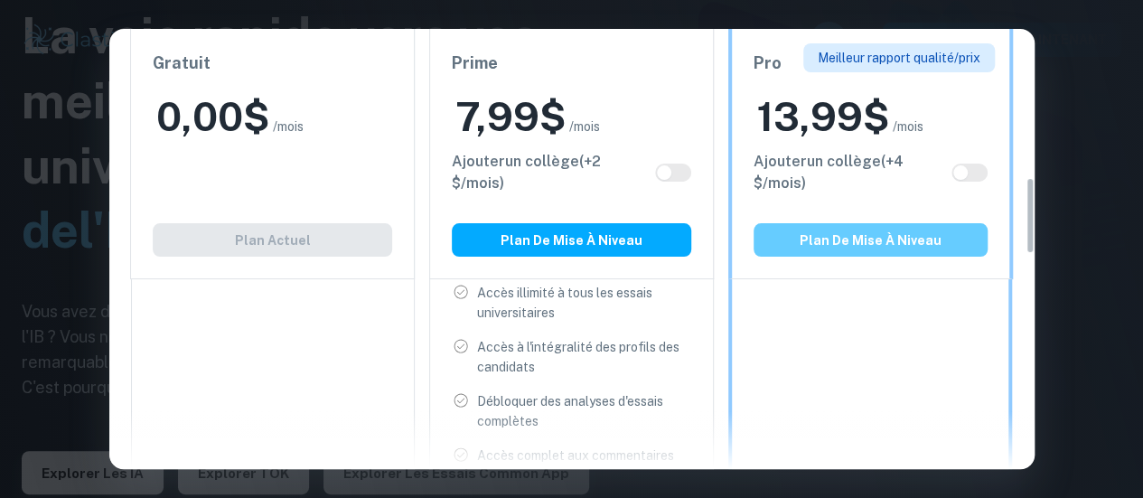
click at [848, 245] on font "Plan de mise à niveau" at bounding box center [871, 240] width 142 height 14
